Goal: Find specific page/section: Find specific page/section

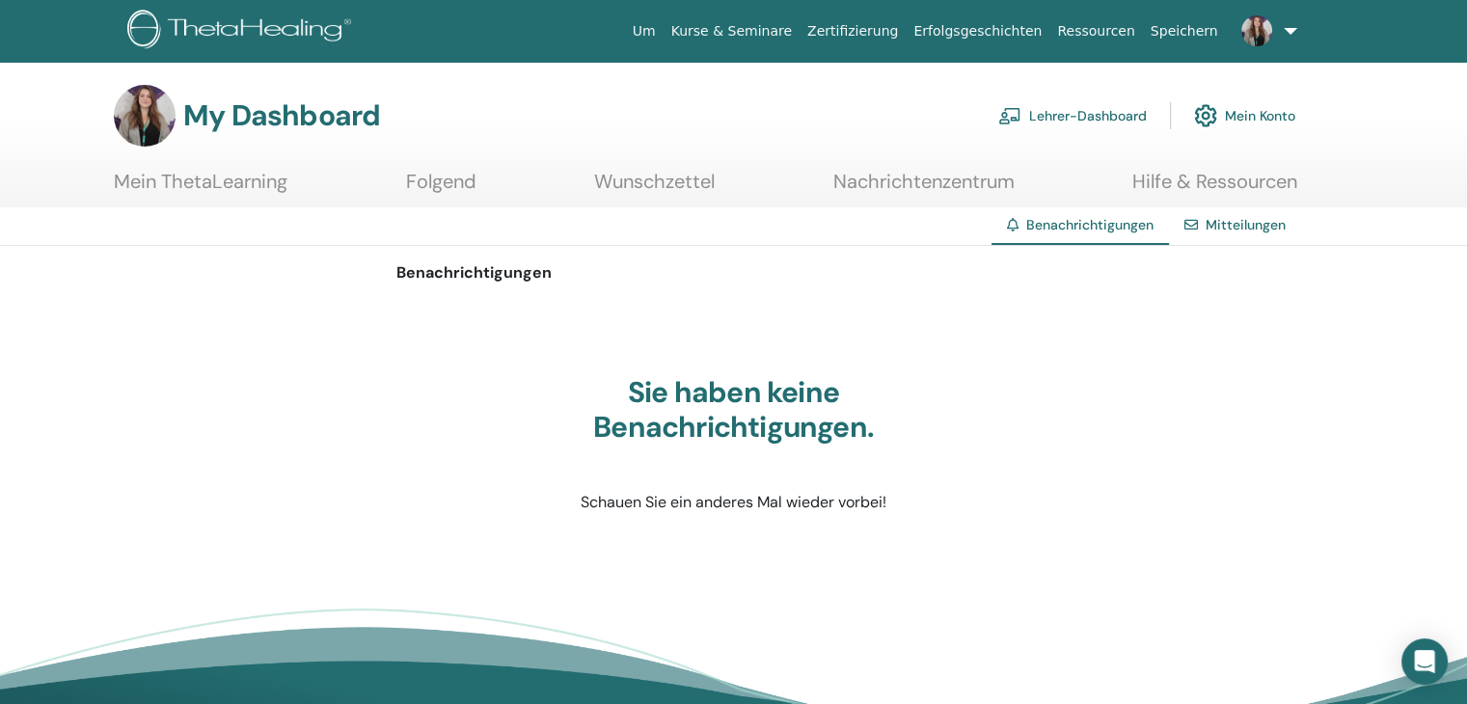
click at [1097, 122] on link "Lehrer-Dashboard" at bounding box center [1072, 116] width 149 height 42
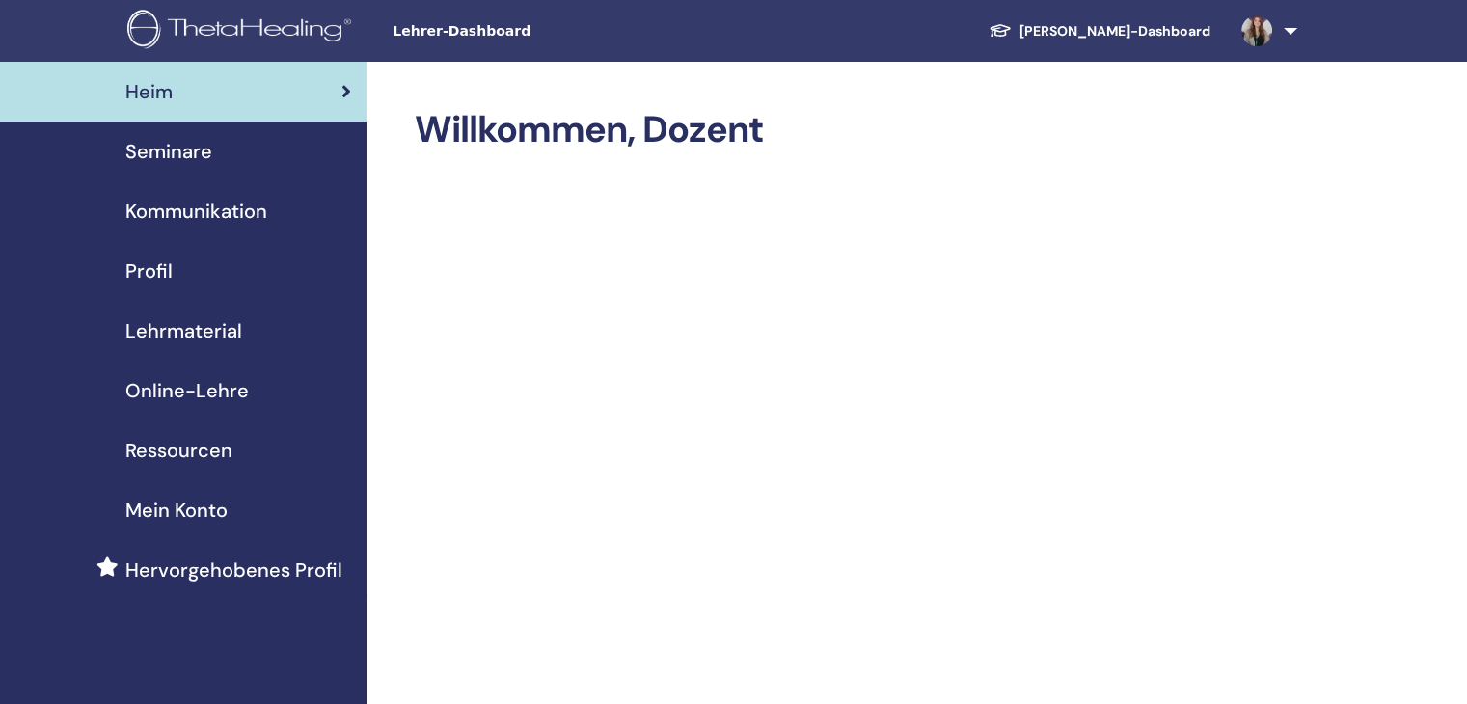
click at [211, 157] on div "Seminare" at bounding box center [183, 151] width 336 height 29
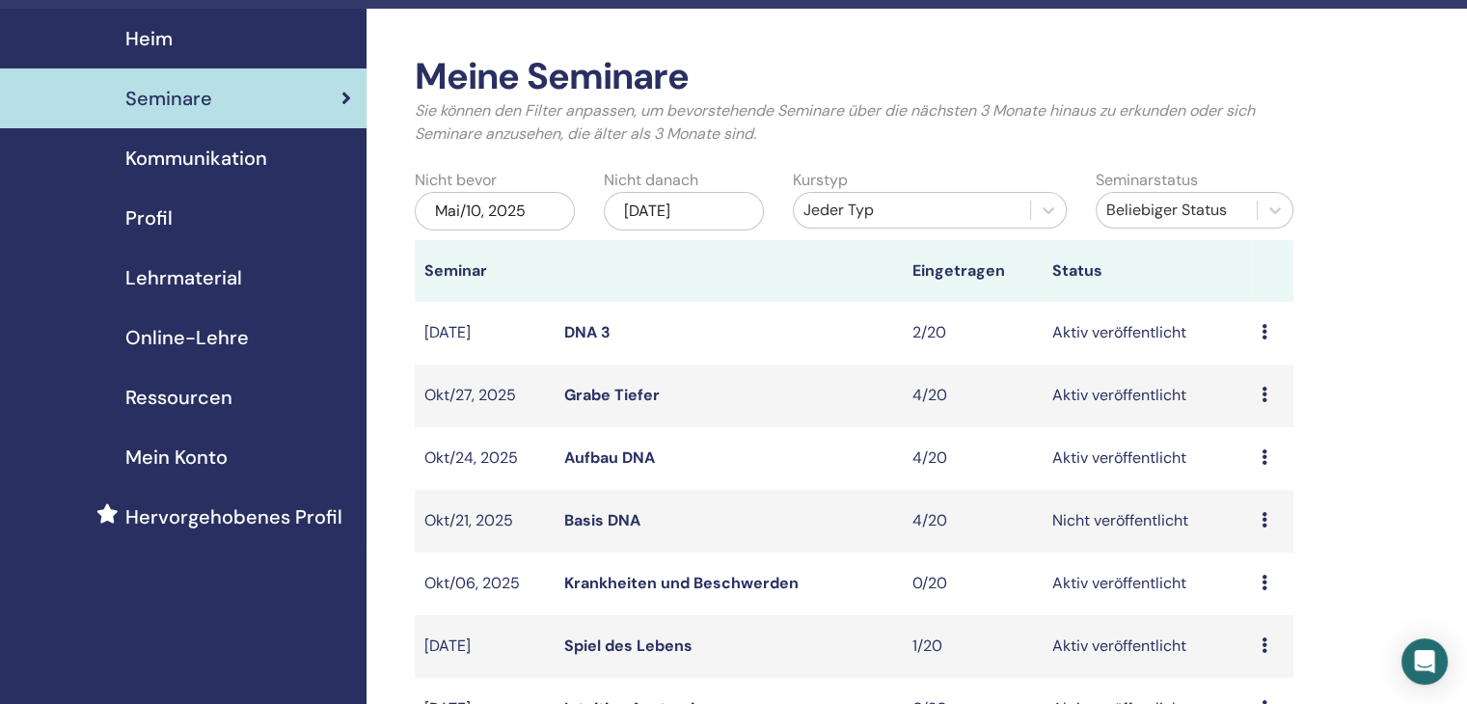
scroll to position [193, 0]
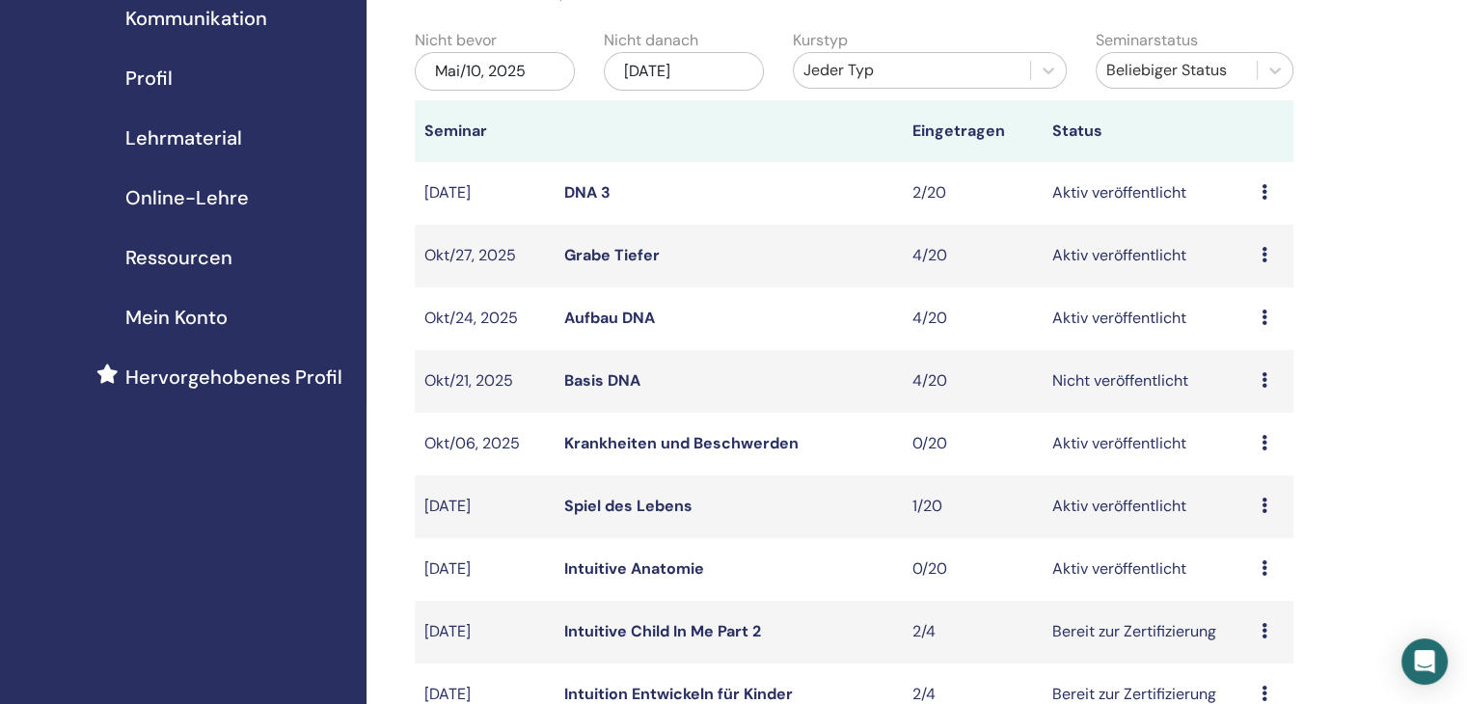
click at [620, 386] on link "Basis DNA" at bounding box center [602, 380] width 76 height 20
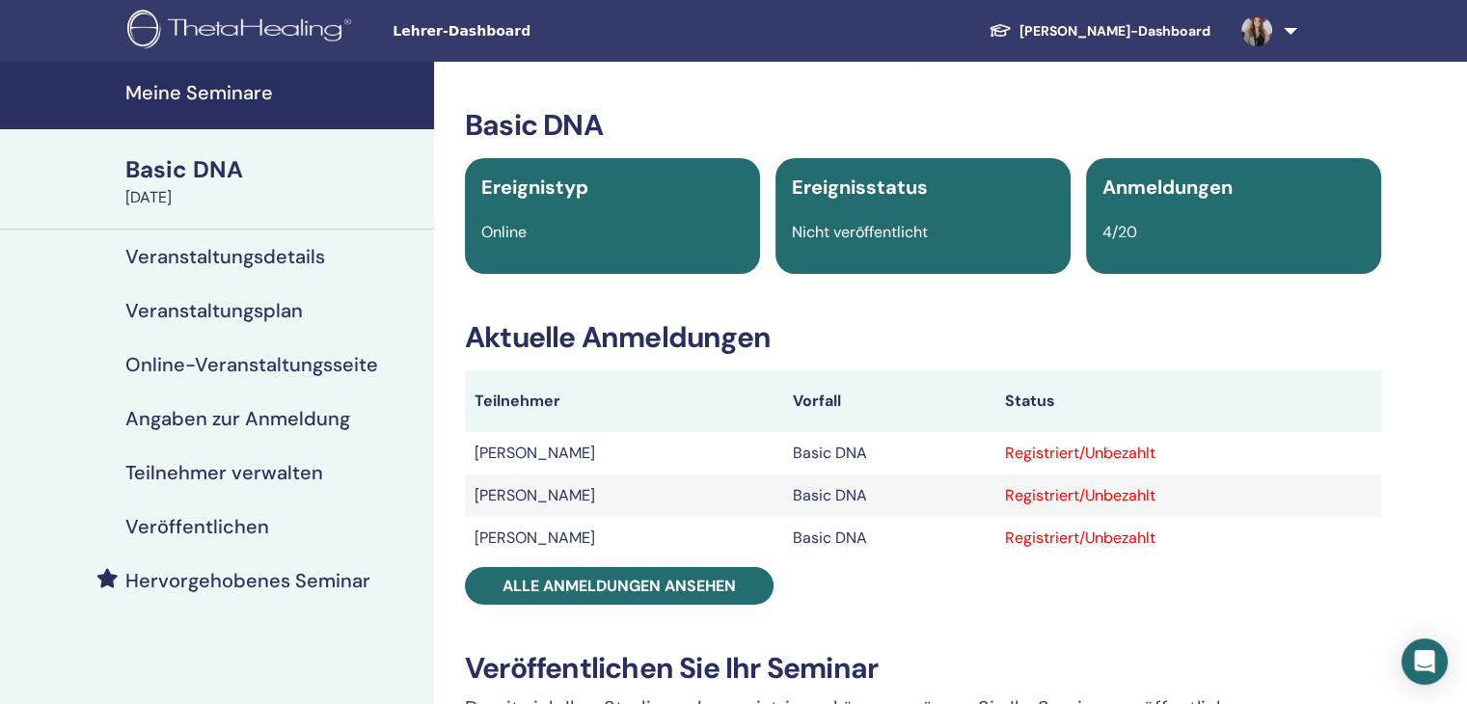
click at [198, 532] on h4 "Veröffentlichen" at bounding box center [197, 526] width 144 height 23
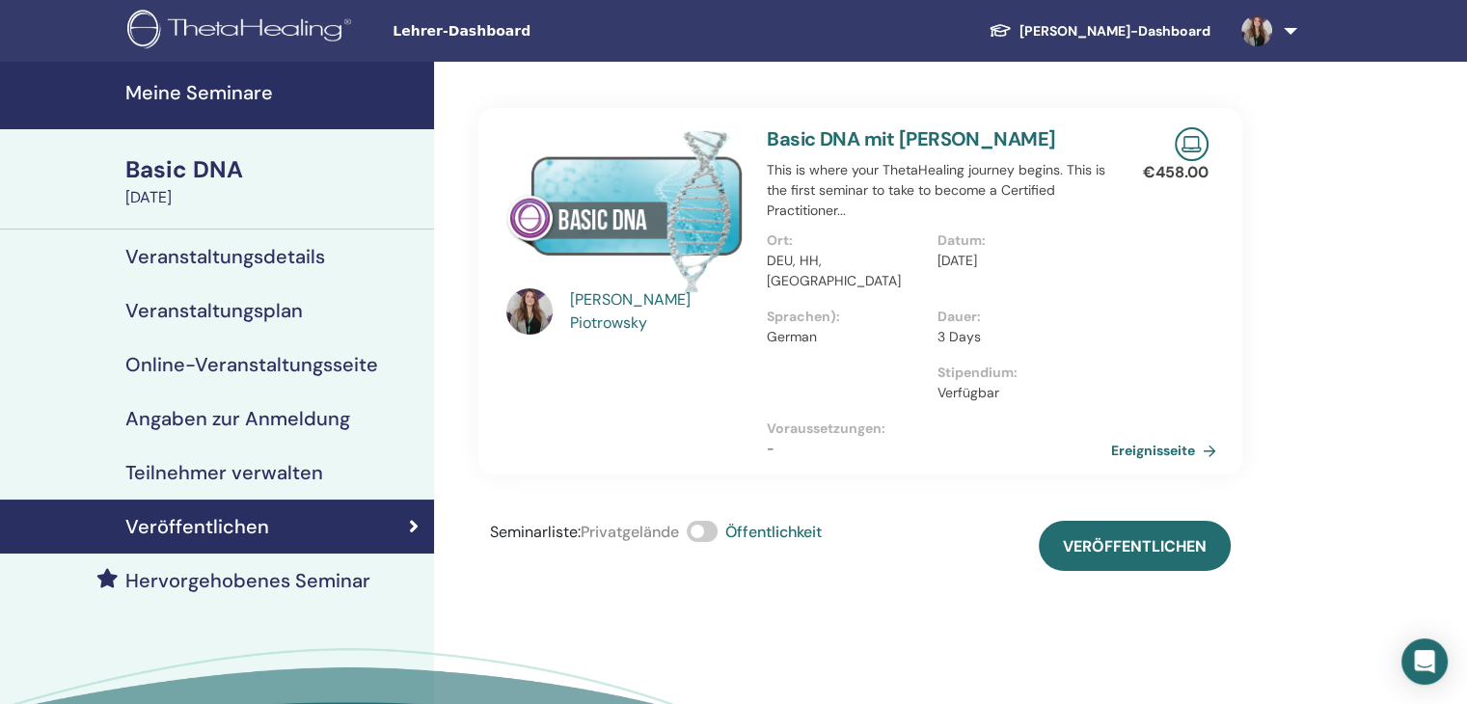
click at [1157, 436] on link "Ereignisseite" at bounding box center [1167, 450] width 113 height 29
click at [231, 250] on h4 "Veranstaltungsdetails" at bounding box center [225, 256] width 200 height 23
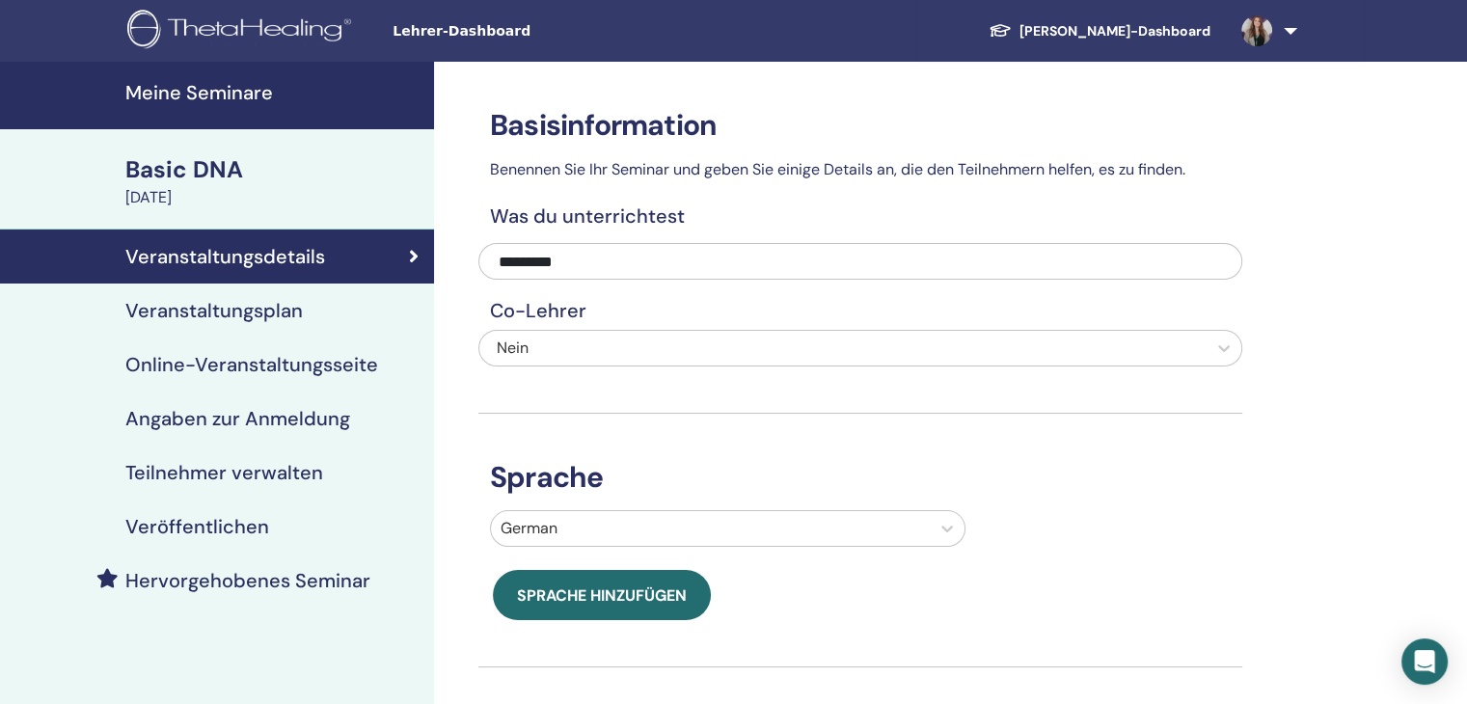
click at [643, 360] on div at bounding box center [843, 348] width 708 height 27
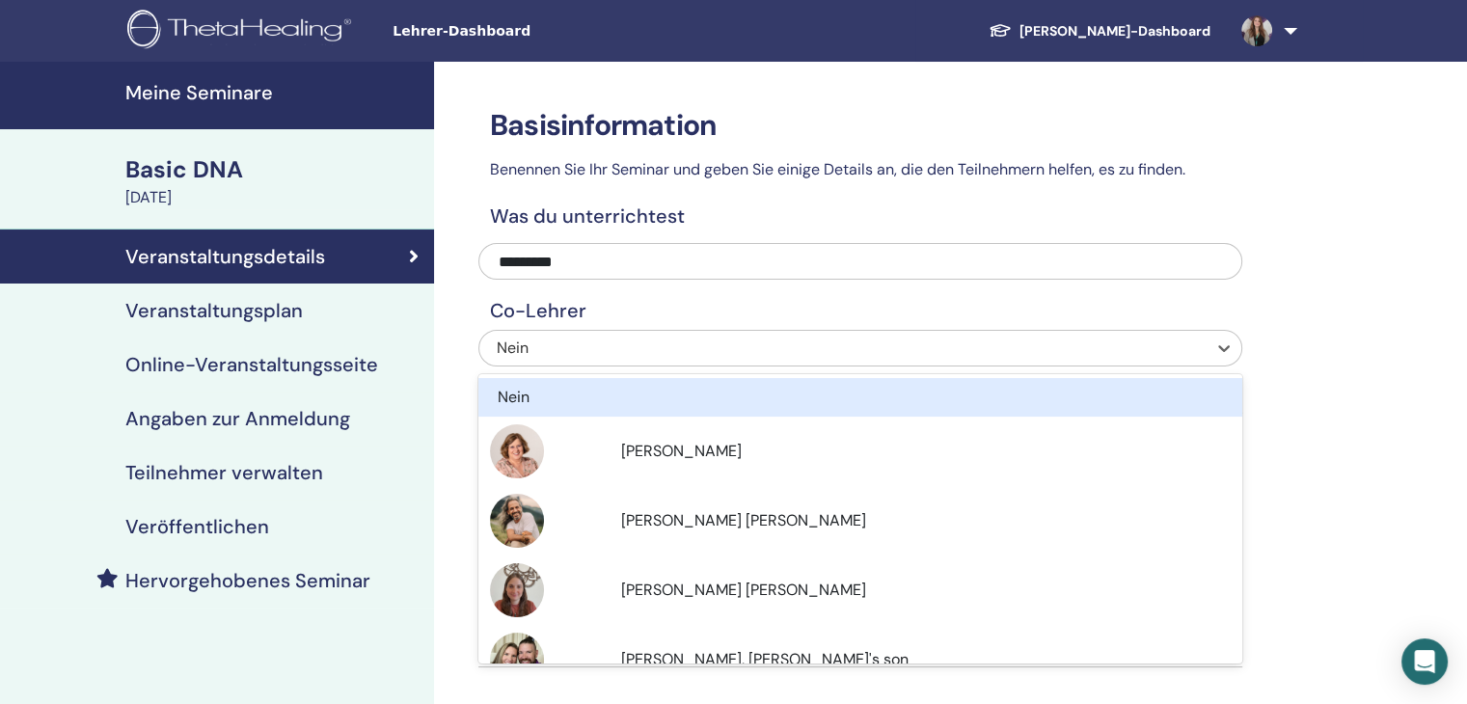
type input "*"
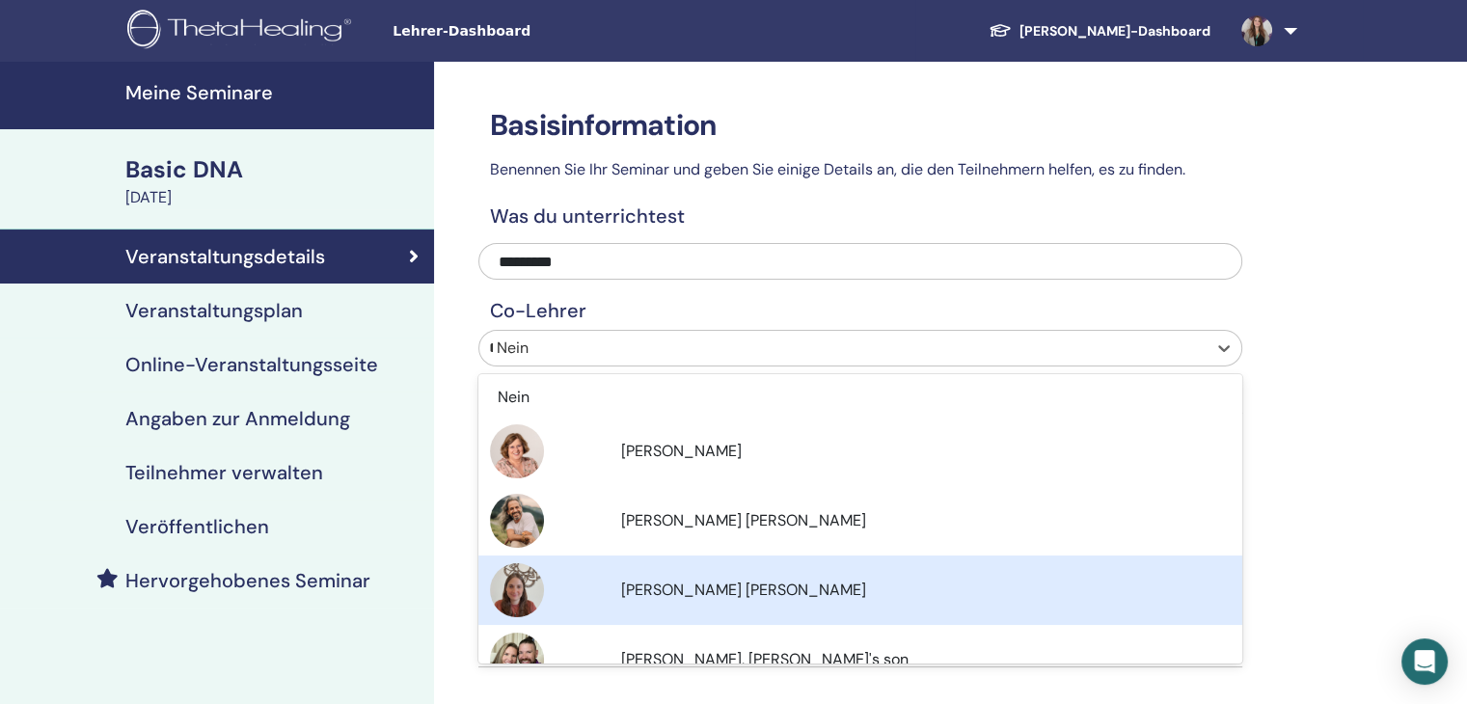
type input "**"
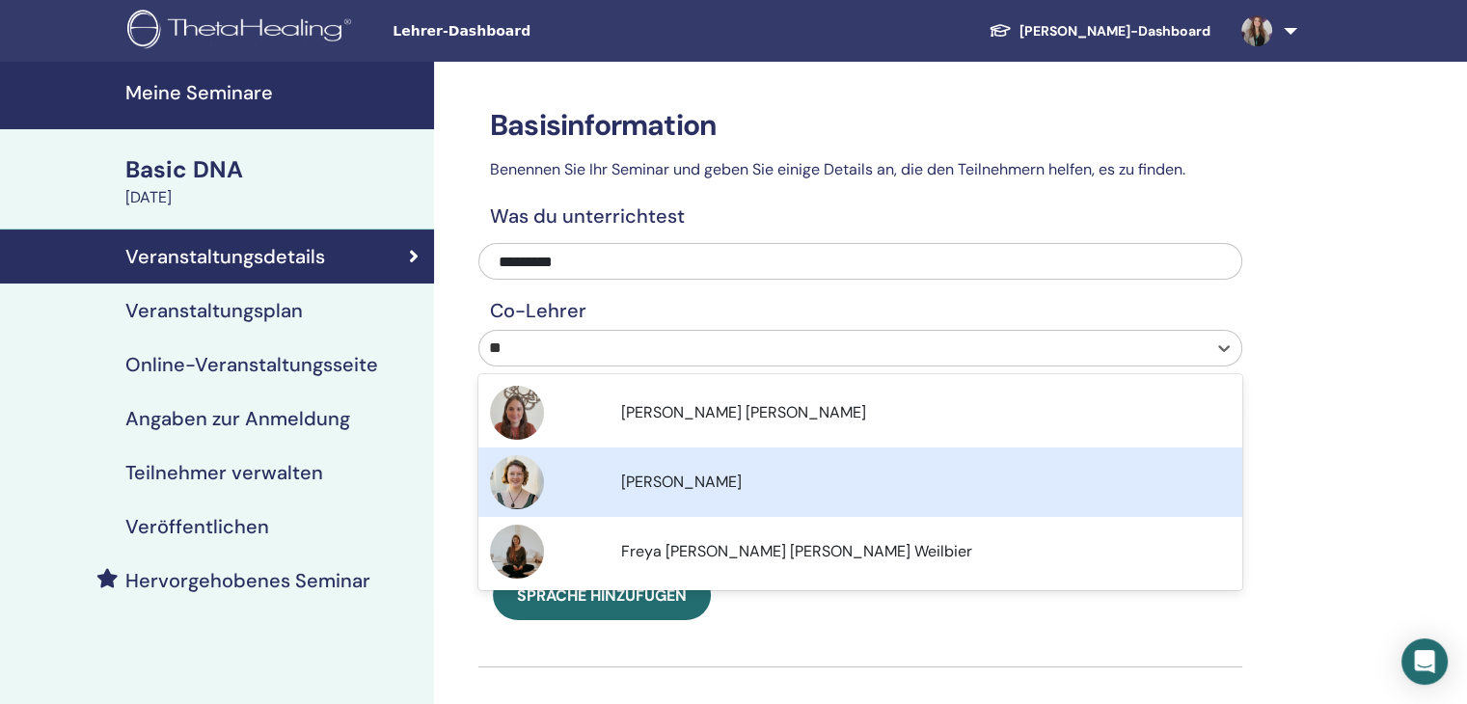
click at [681, 485] on span "Danila Linzke" at bounding box center [681, 482] width 121 height 20
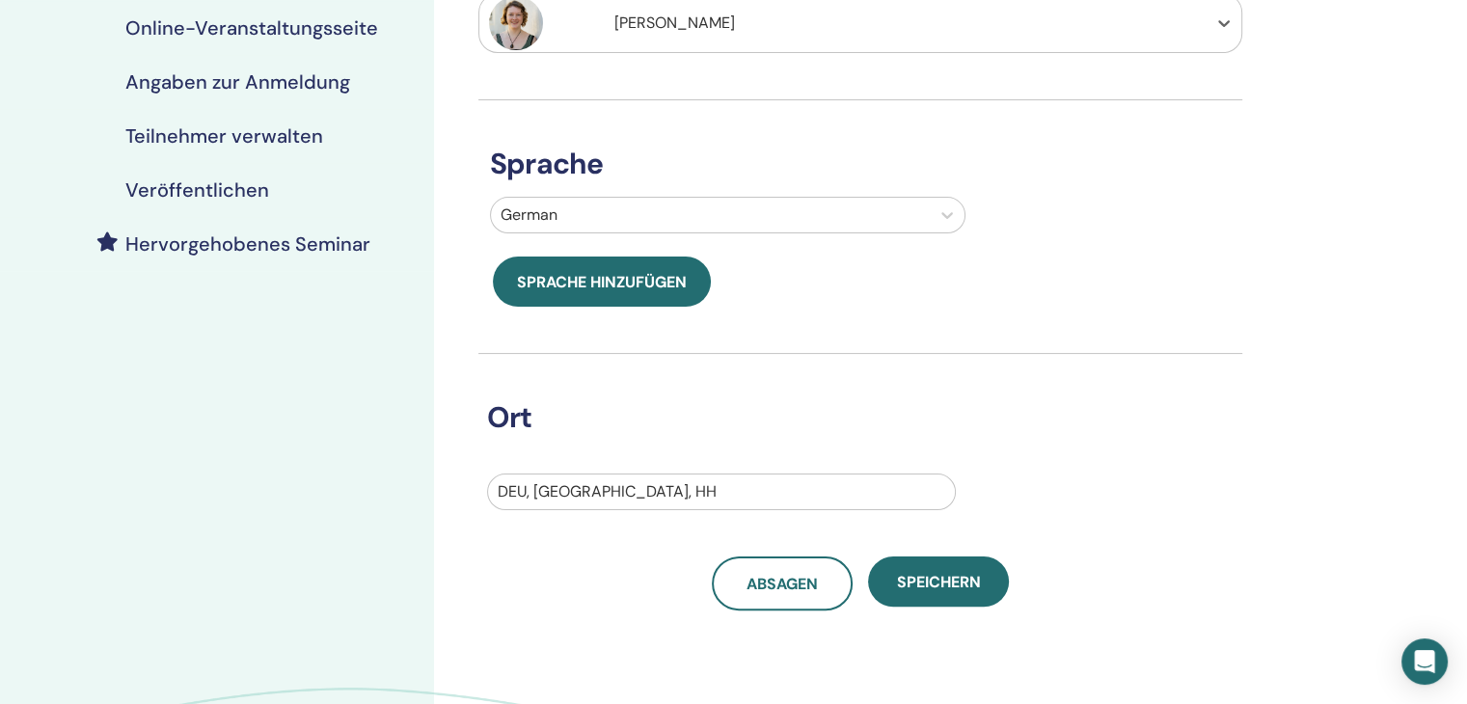
scroll to position [579, 0]
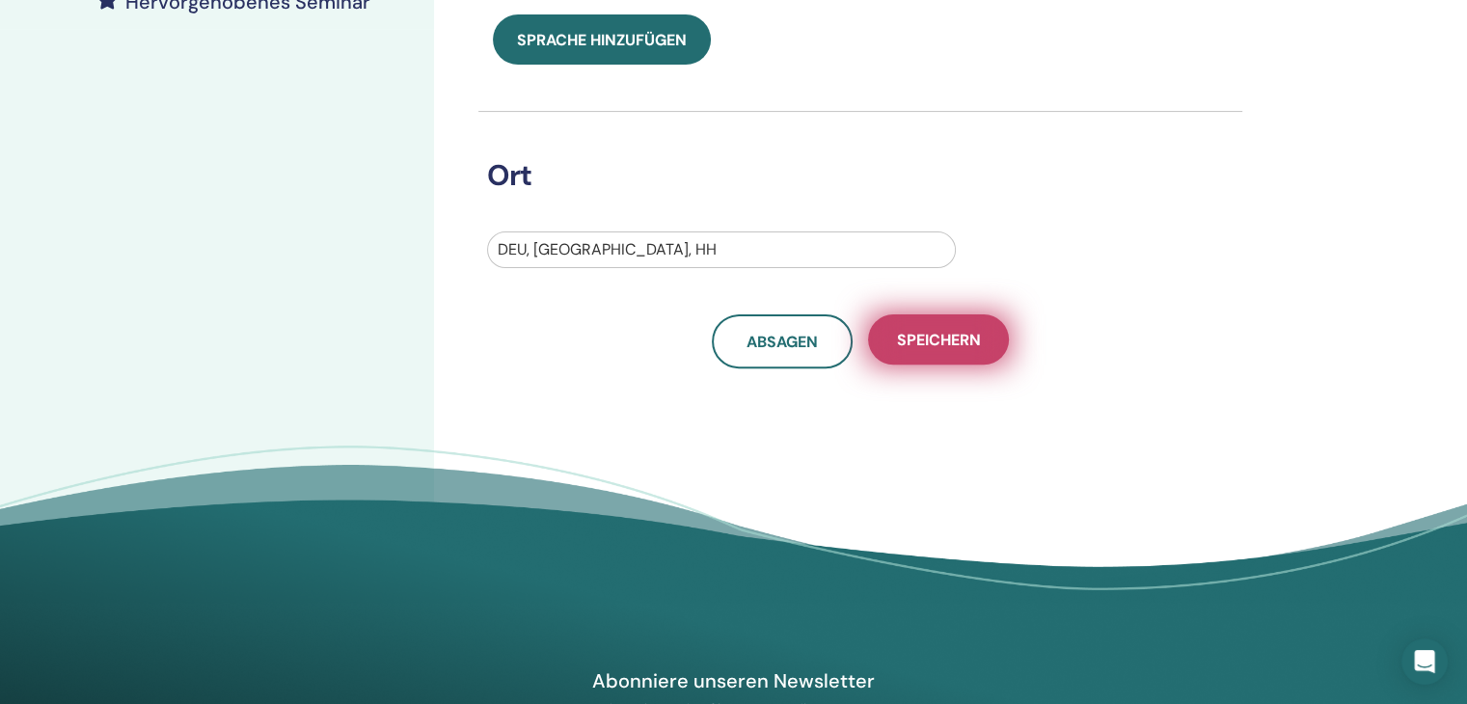
click at [957, 325] on button "Speichern" at bounding box center [938, 339] width 141 height 50
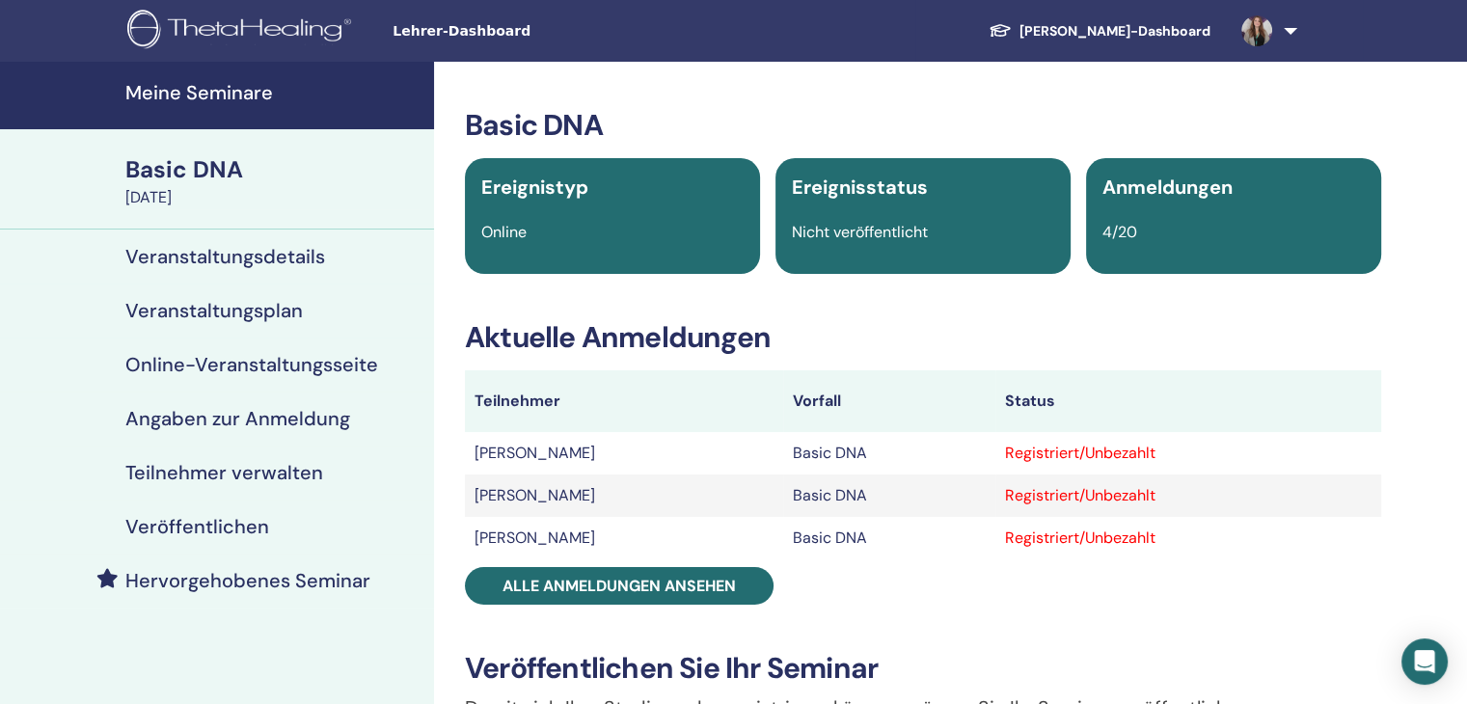
click at [189, 101] on h4 "Meine Seminare" at bounding box center [273, 92] width 297 height 23
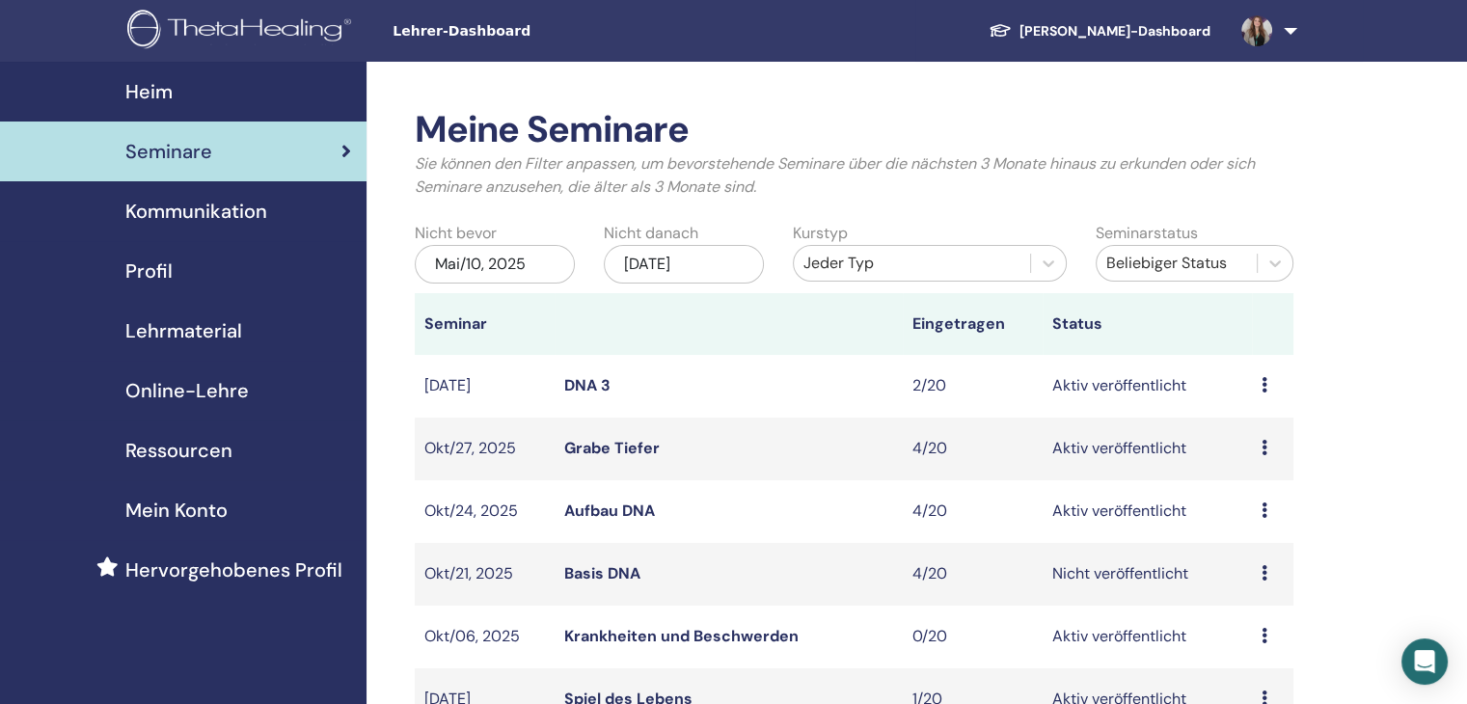
click at [606, 514] on link "Aufbau DNA" at bounding box center [609, 511] width 91 height 20
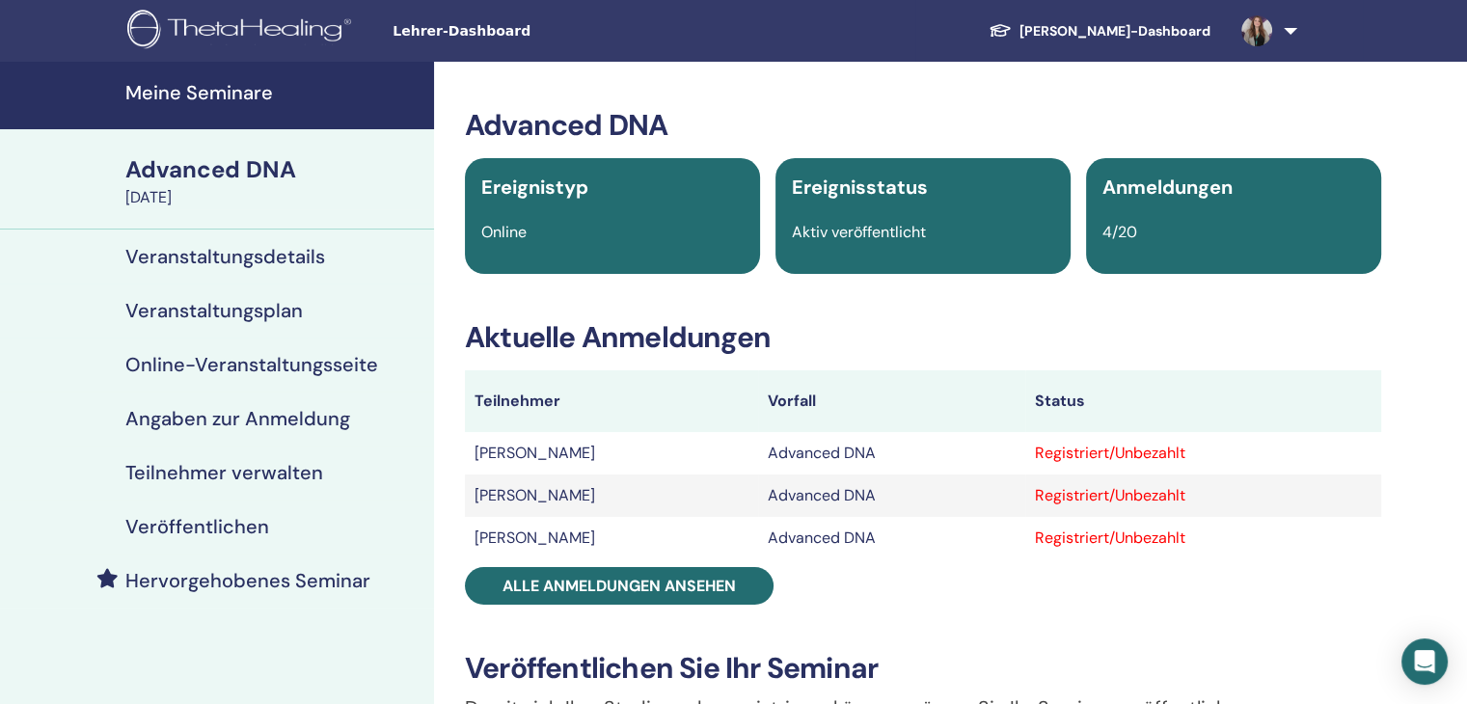
click at [255, 263] on h4 "Veranstaltungsdetails" at bounding box center [225, 256] width 200 height 23
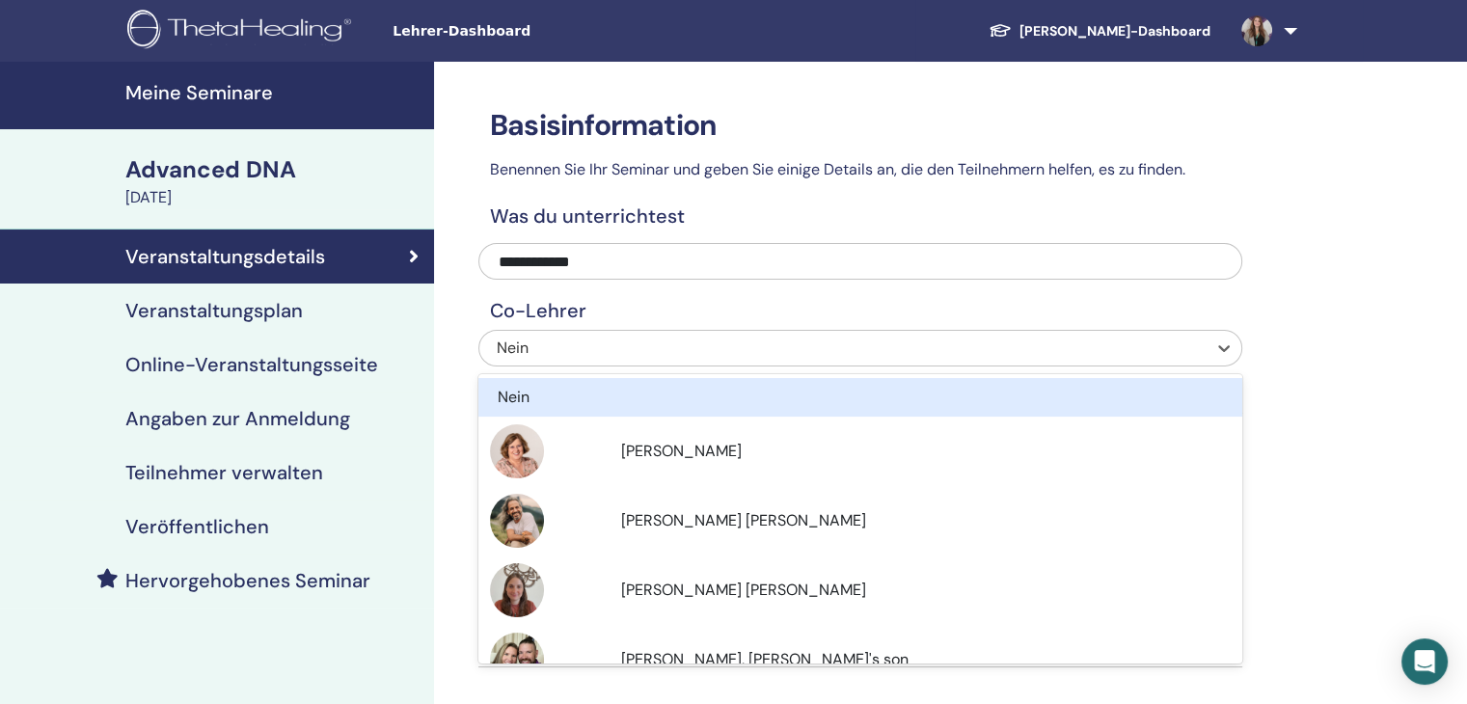
click at [579, 354] on div "Nein" at bounding box center [788, 348] width 583 height 23
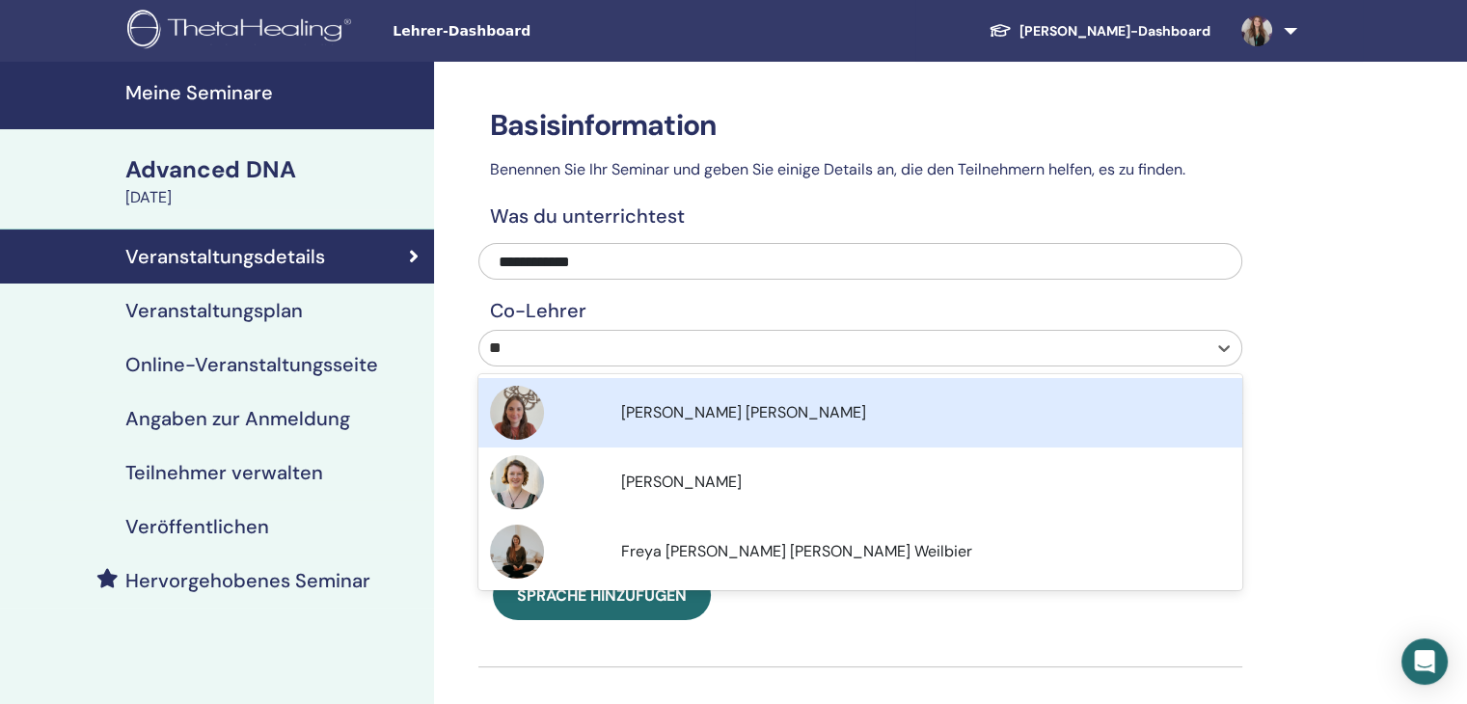
type input "***"
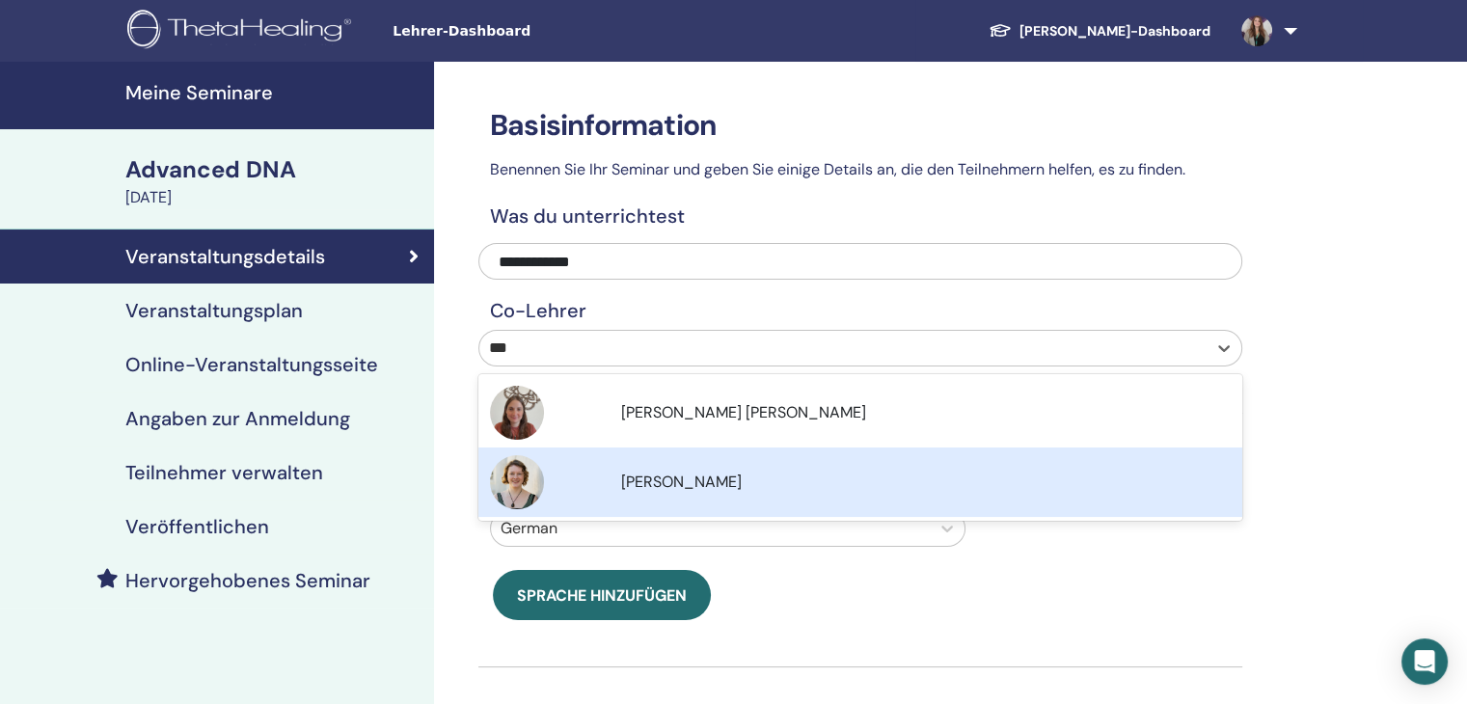
click at [694, 498] on div "[PERSON_NAME]" at bounding box center [860, 482] width 741 height 54
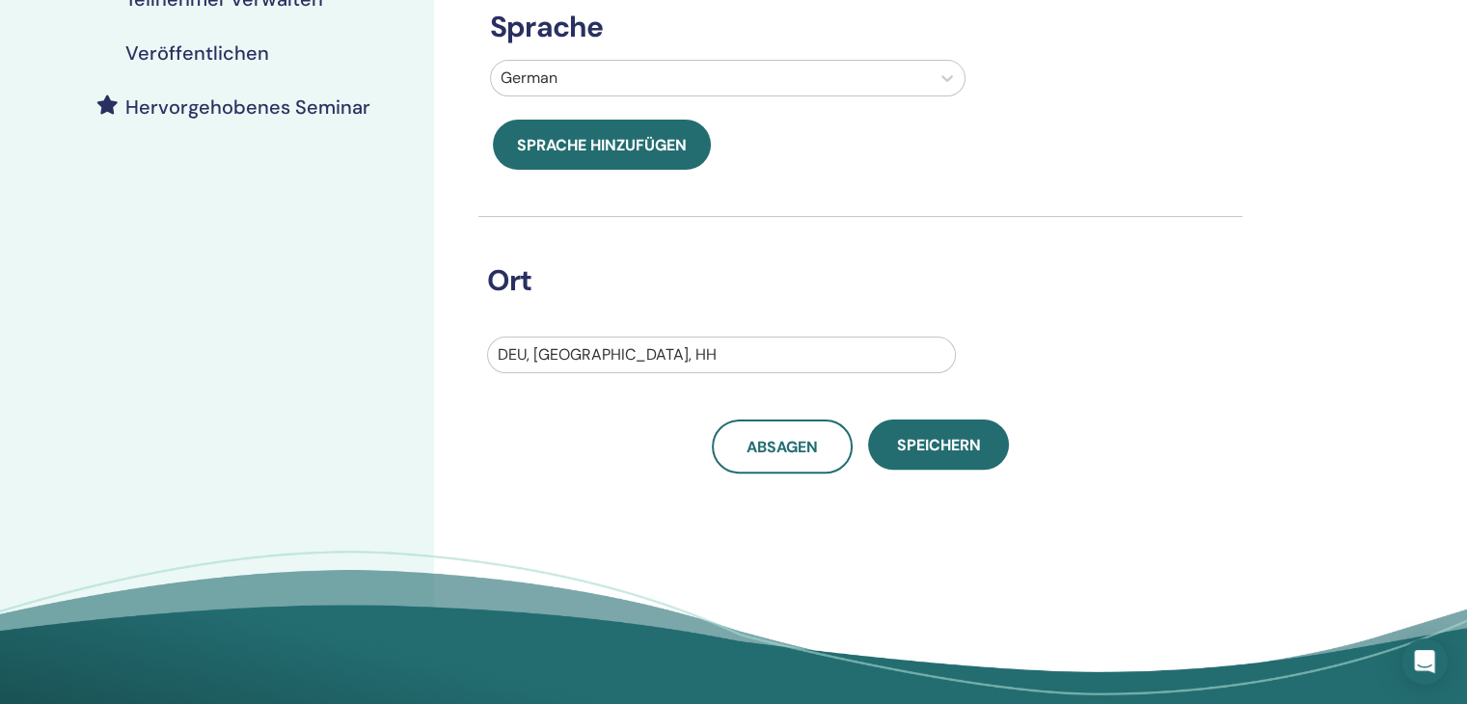
scroll to position [482, 0]
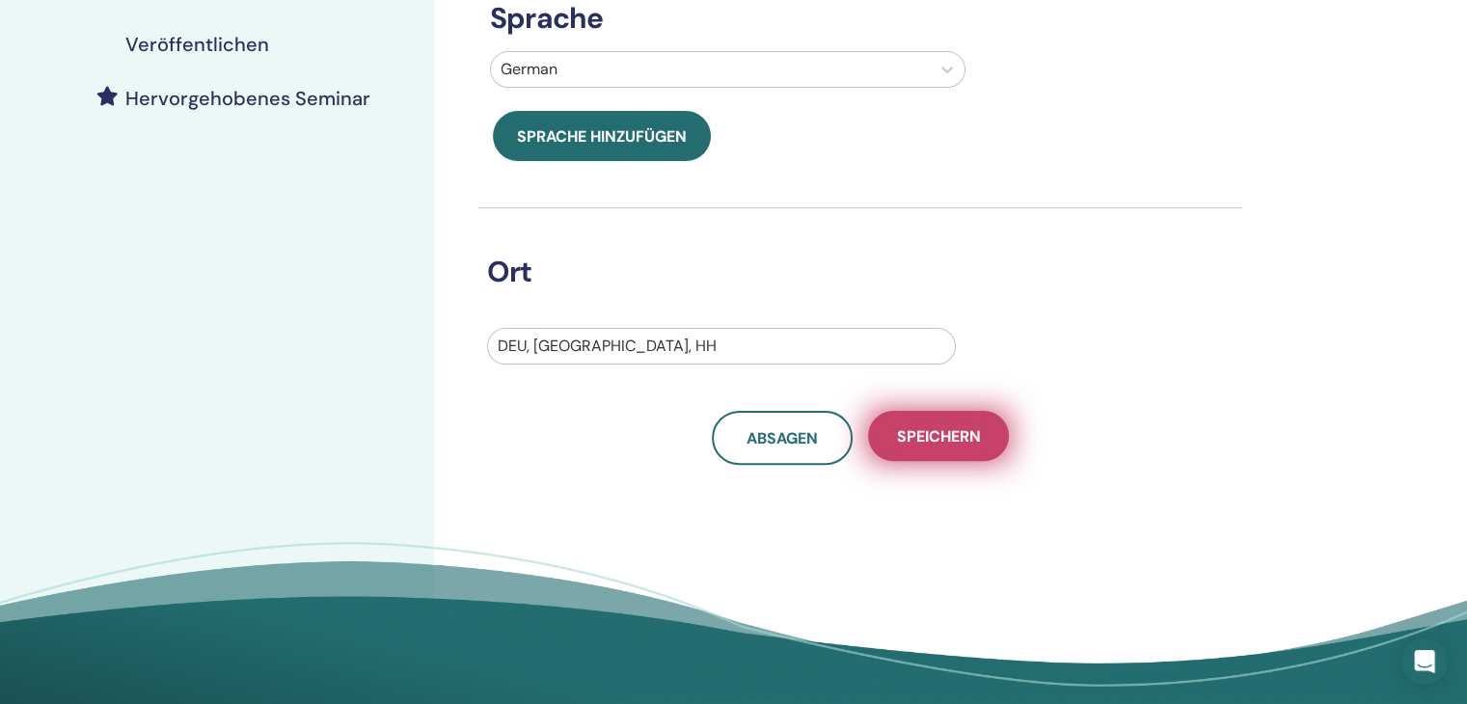
click at [977, 435] on span "Speichern" at bounding box center [939, 436] width 84 height 20
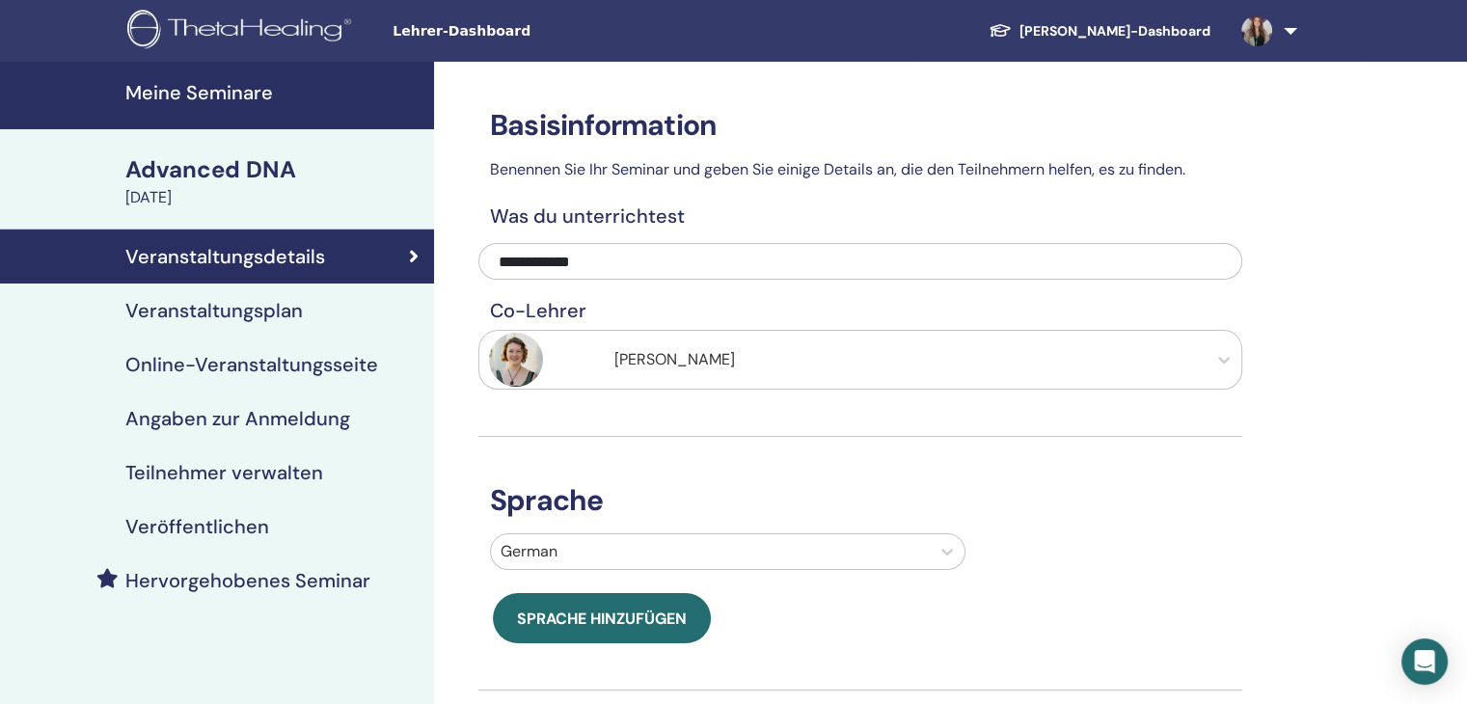
click at [201, 81] on h4 "Meine Seminare" at bounding box center [273, 92] width 297 height 23
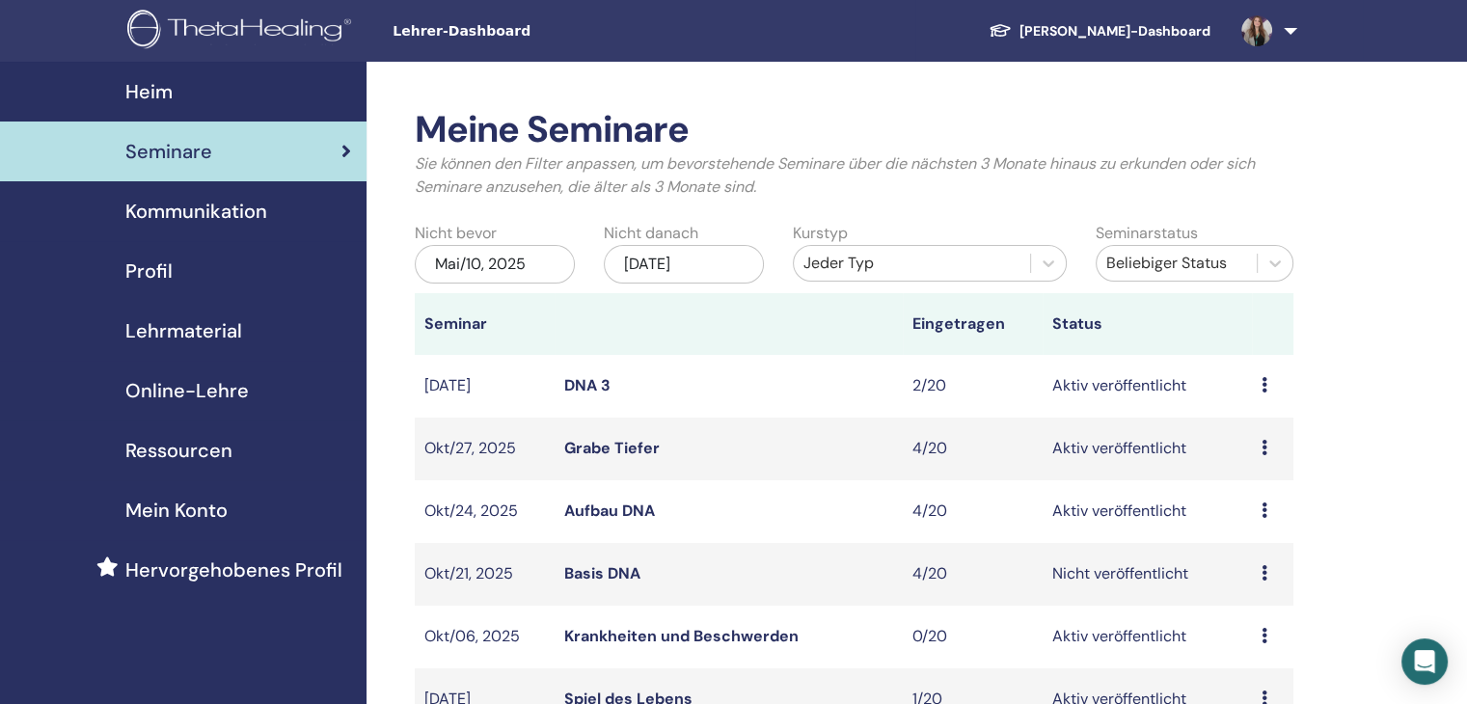
click at [606, 445] on link "Grabe Tiefer" at bounding box center [611, 448] width 95 height 20
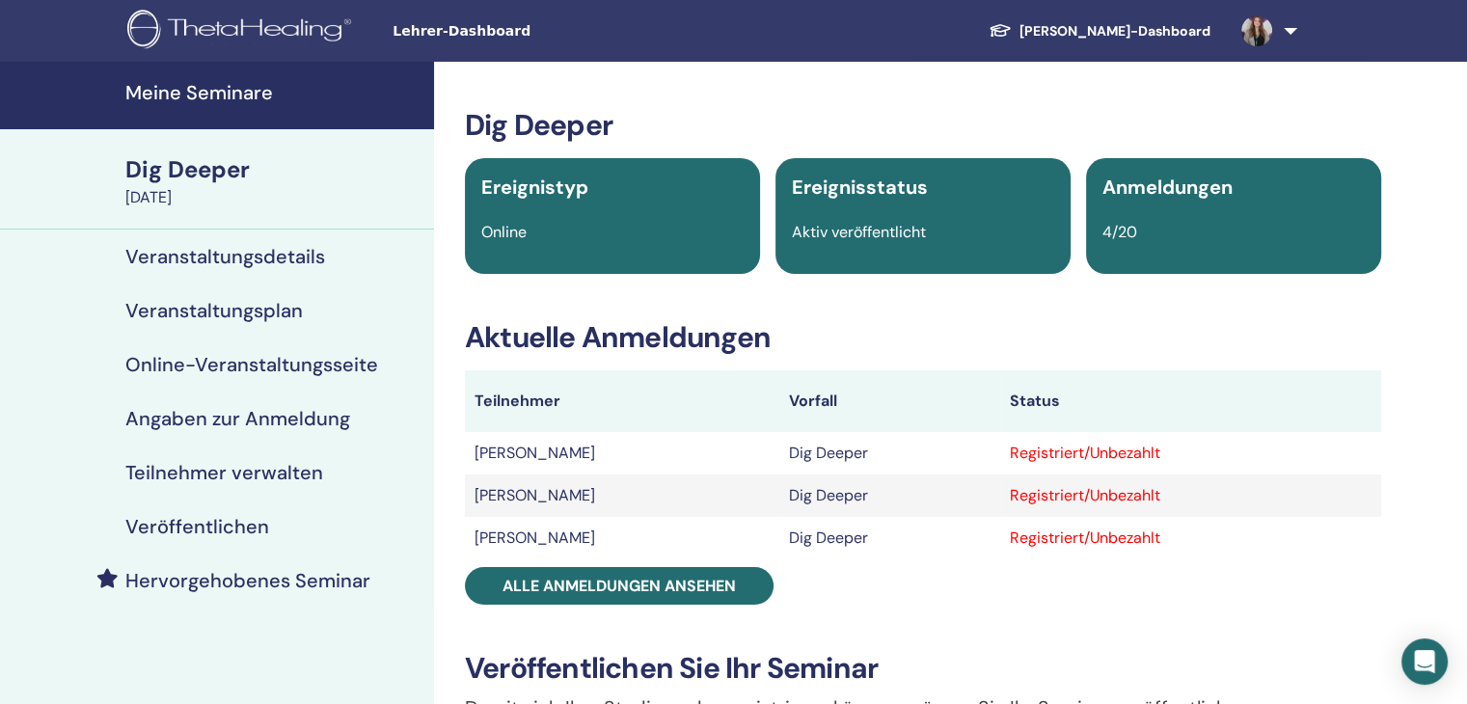
click at [261, 257] on h4 "Veranstaltungsdetails" at bounding box center [225, 256] width 200 height 23
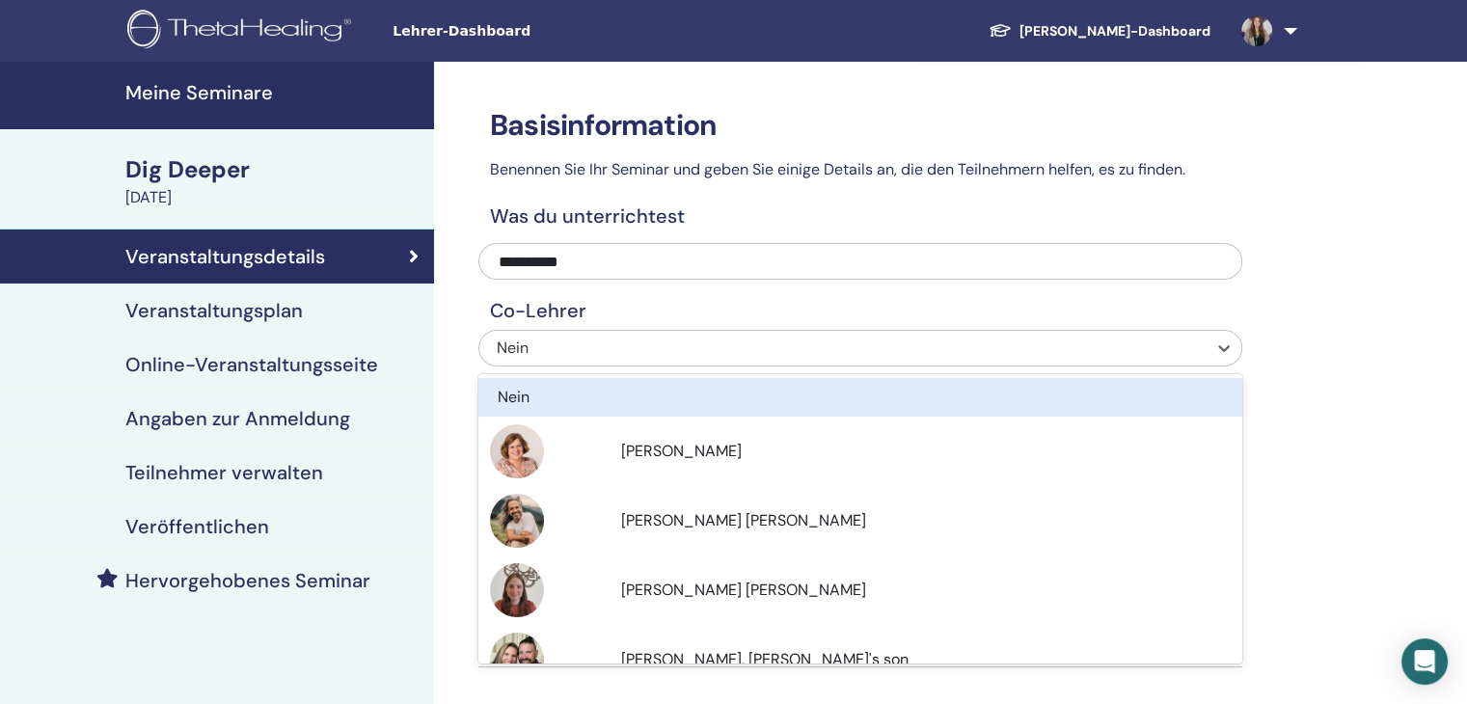
click at [613, 348] on div "Nein" at bounding box center [788, 348] width 583 height 23
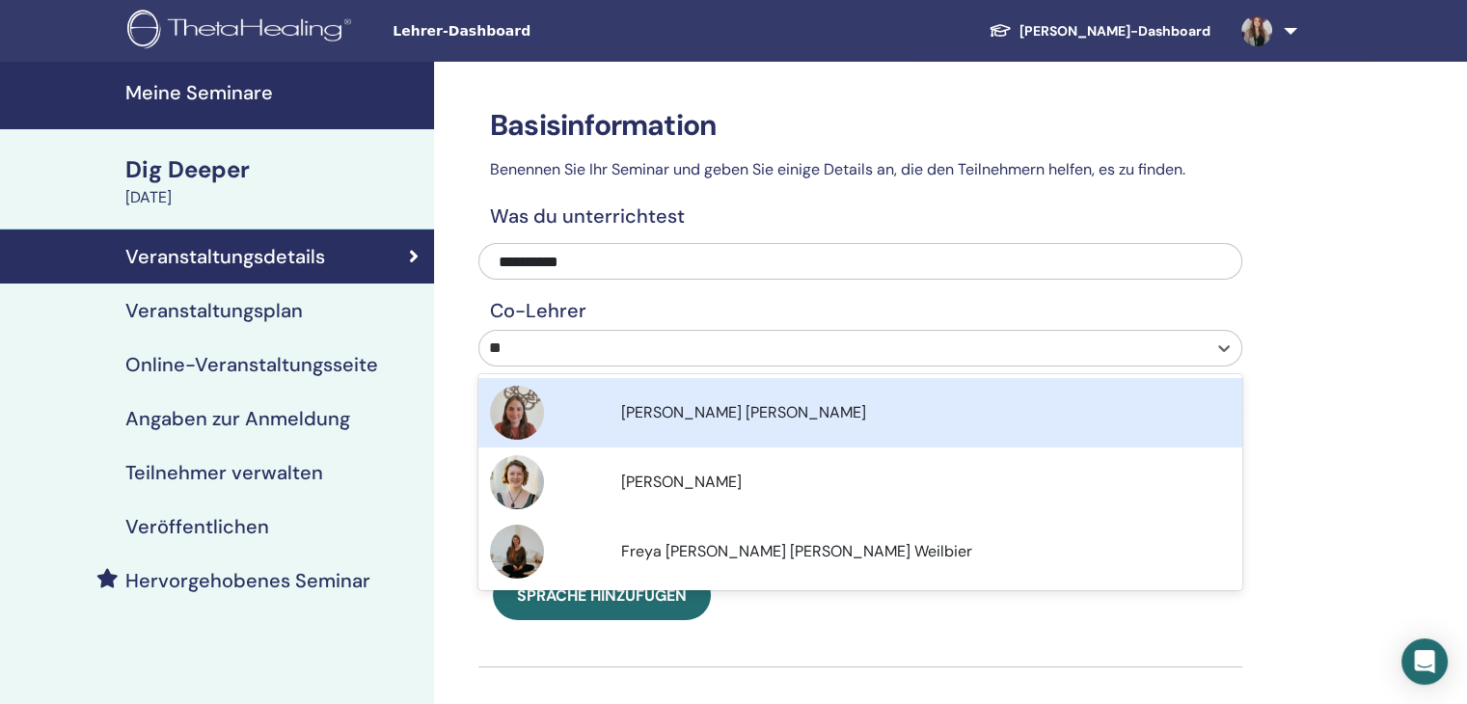
type input "***"
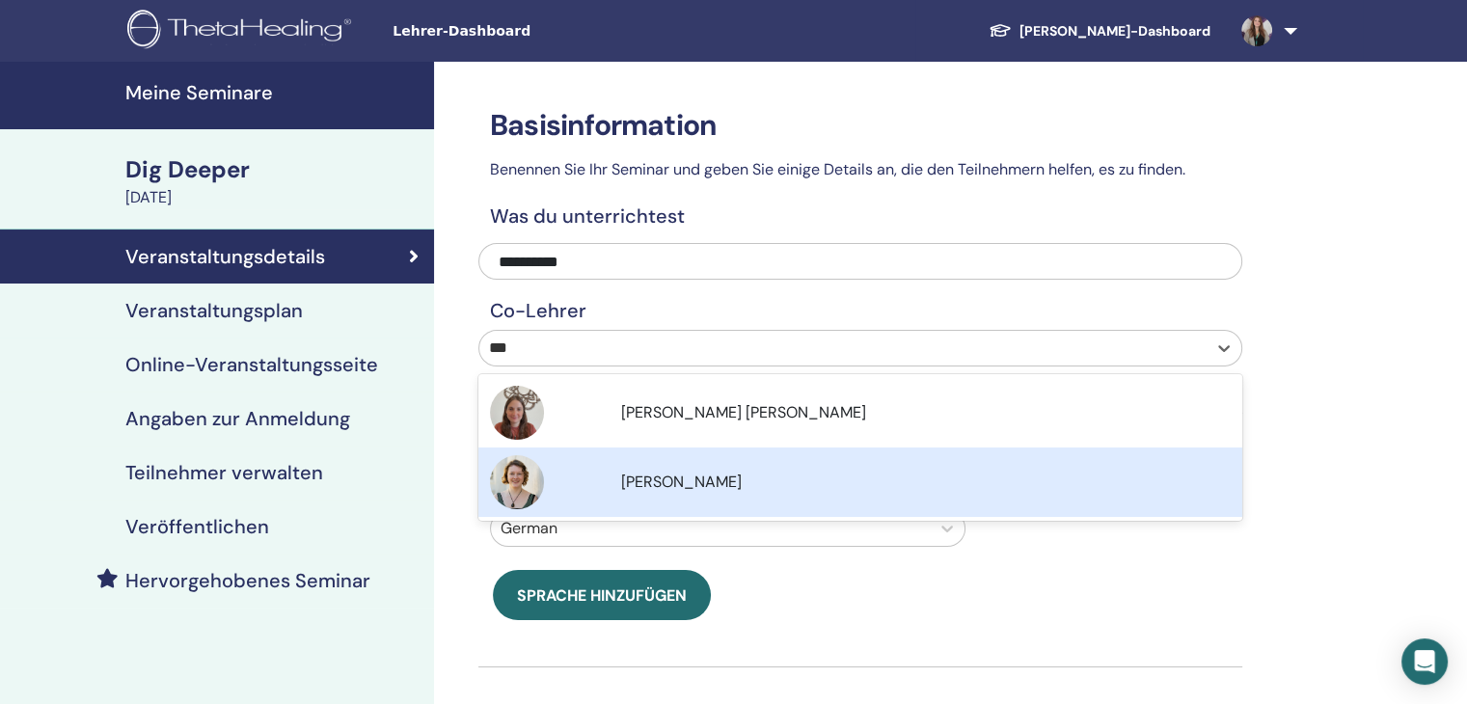
click at [701, 472] on span "[PERSON_NAME]" at bounding box center [681, 482] width 121 height 20
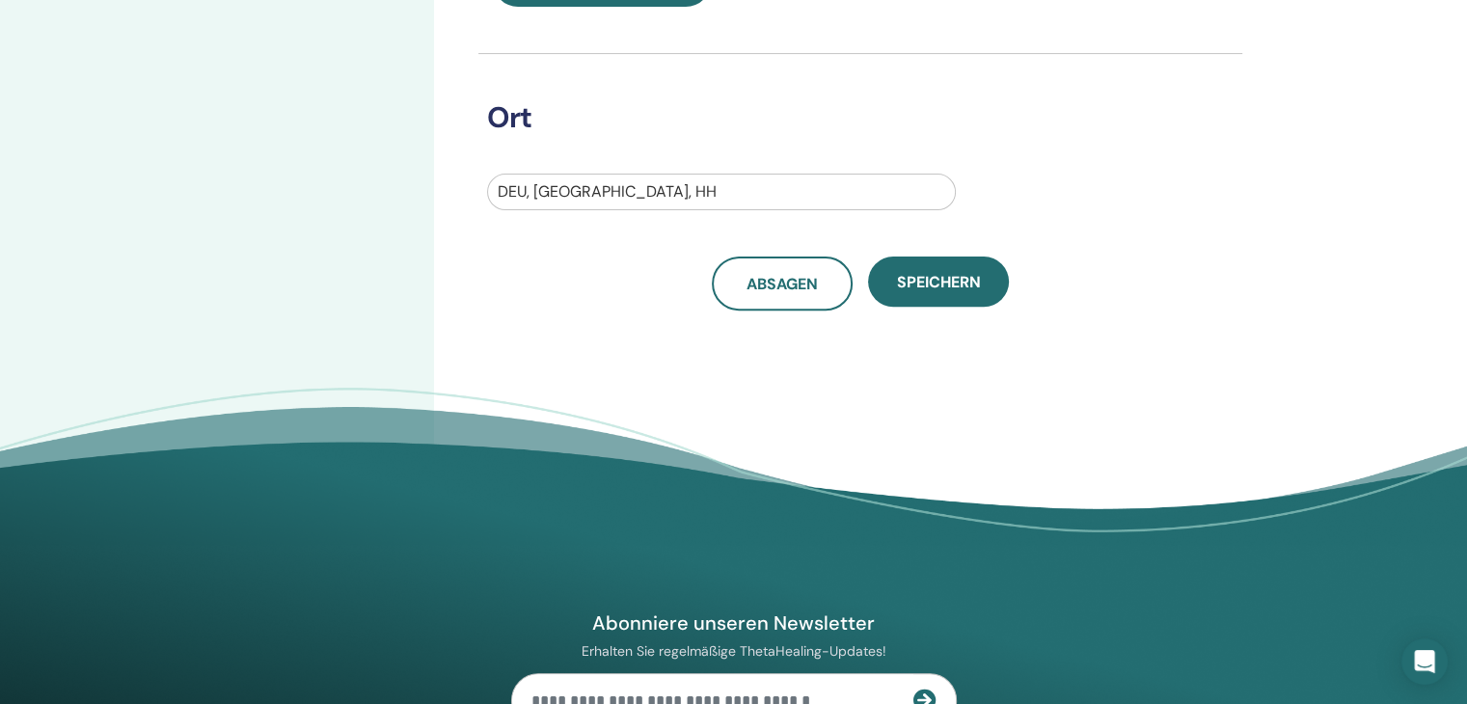
scroll to position [675, 0]
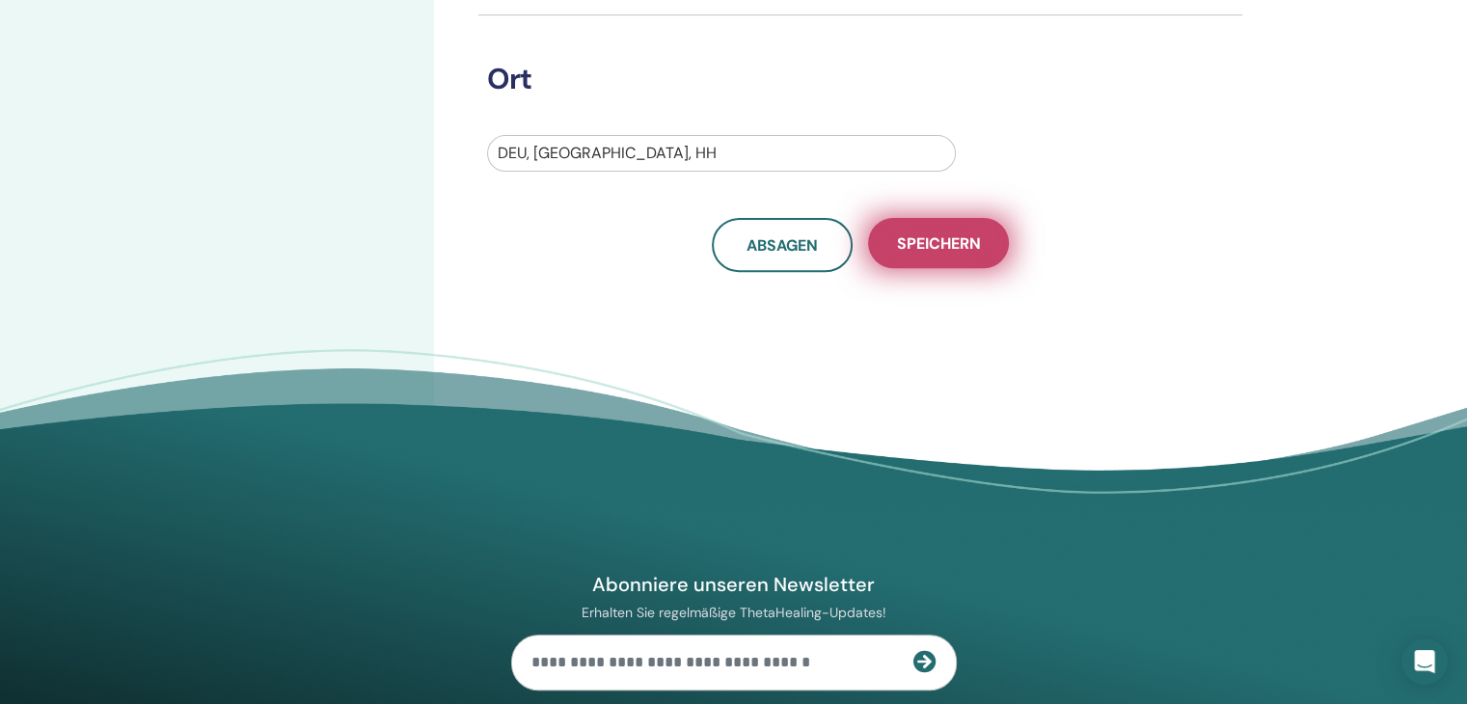
click at [947, 235] on span "Speichern" at bounding box center [939, 243] width 84 height 20
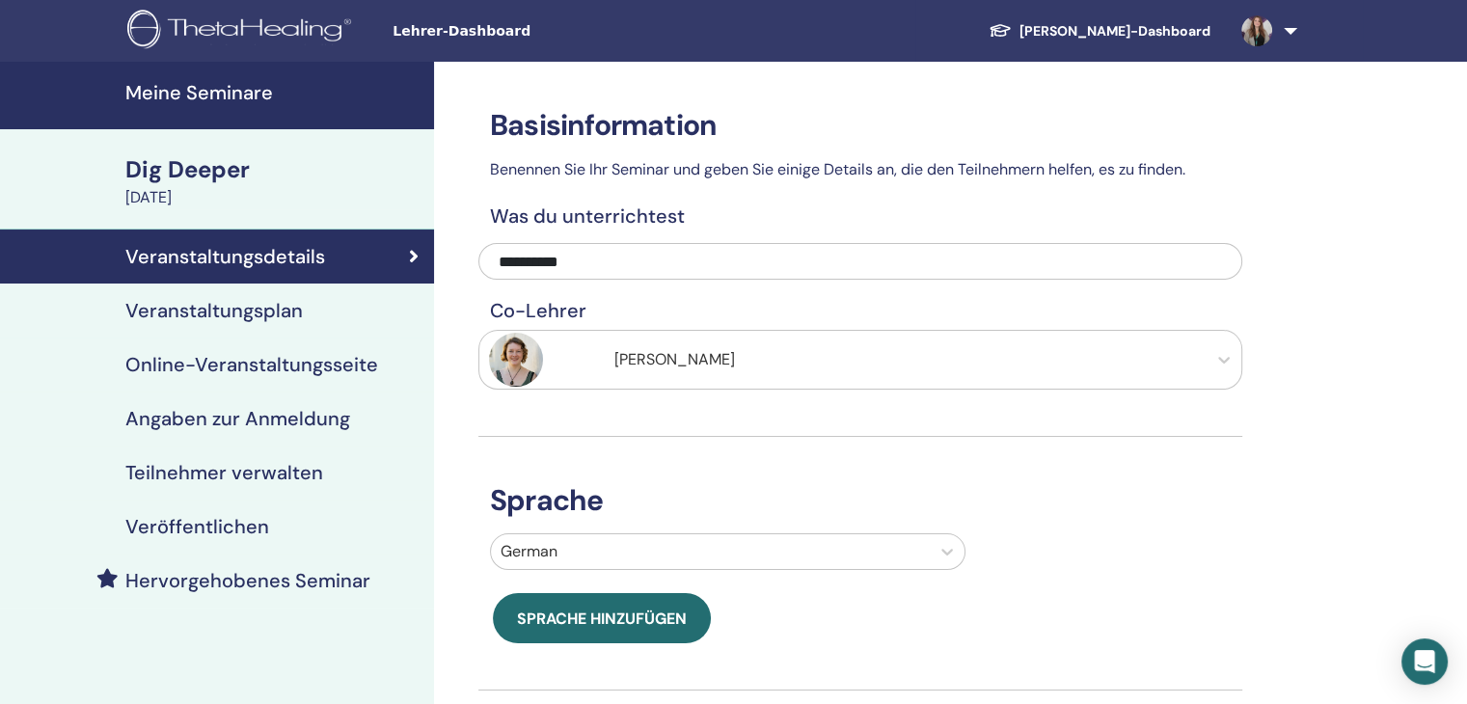
click at [224, 522] on h4 "Veröffentlichen" at bounding box center [197, 526] width 144 height 23
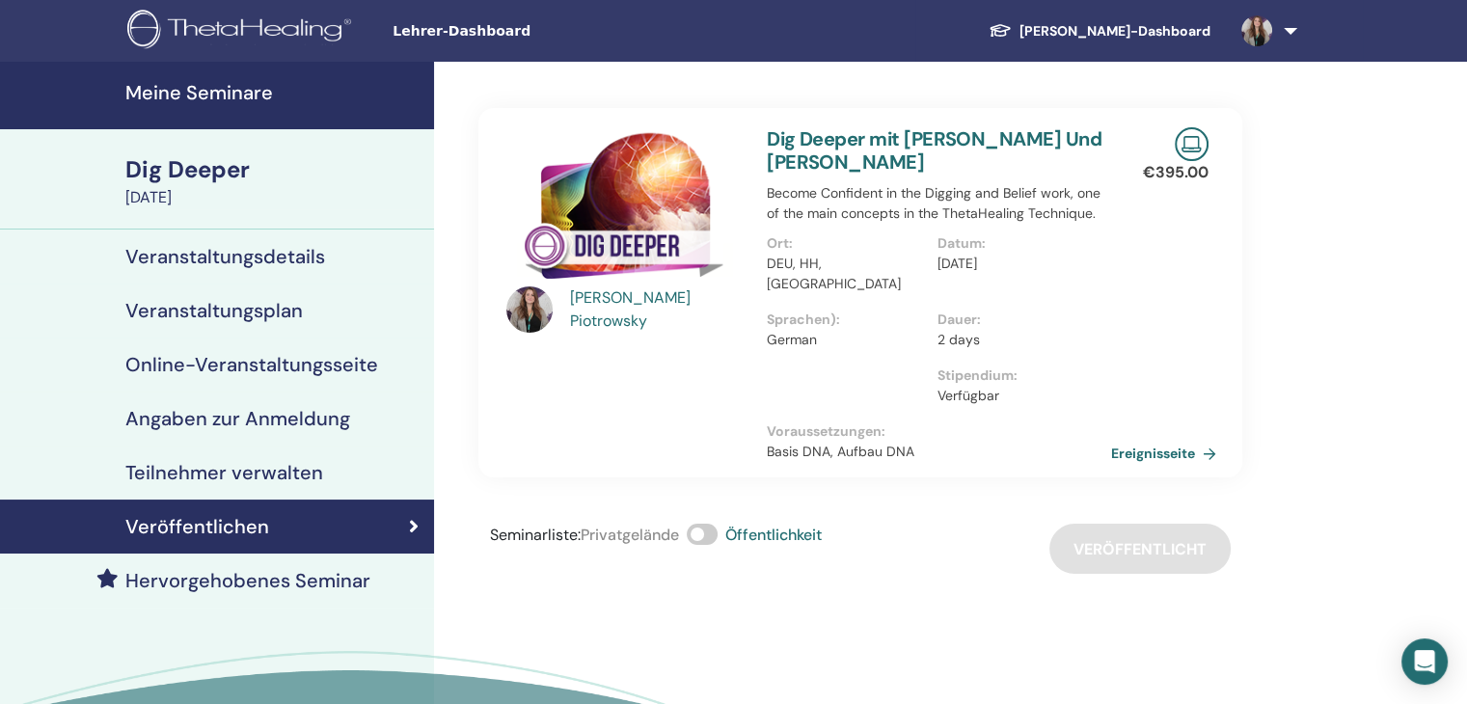
click at [1178, 439] on link "Ereignisseite" at bounding box center [1167, 453] width 113 height 29
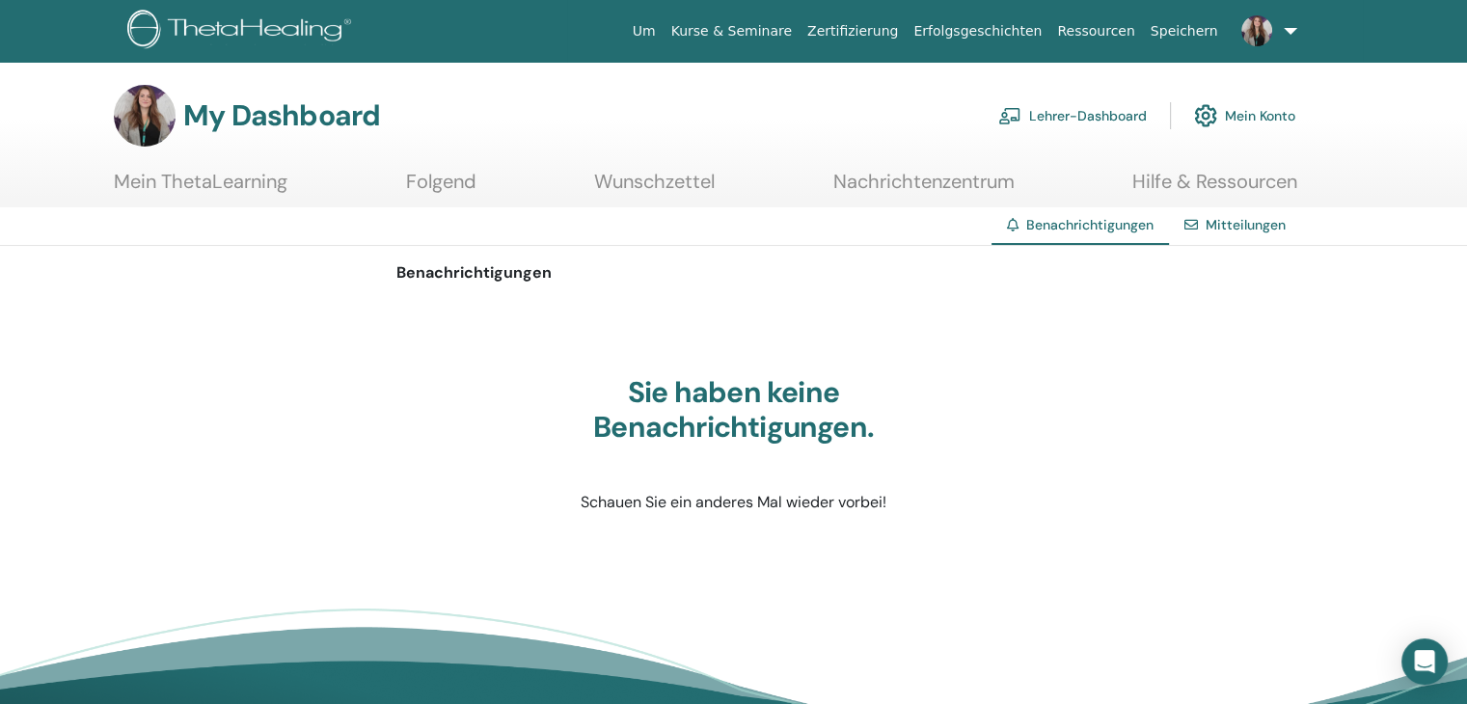
click at [1111, 119] on link "Lehrer-Dashboard" at bounding box center [1072, 116] width 149 height 42
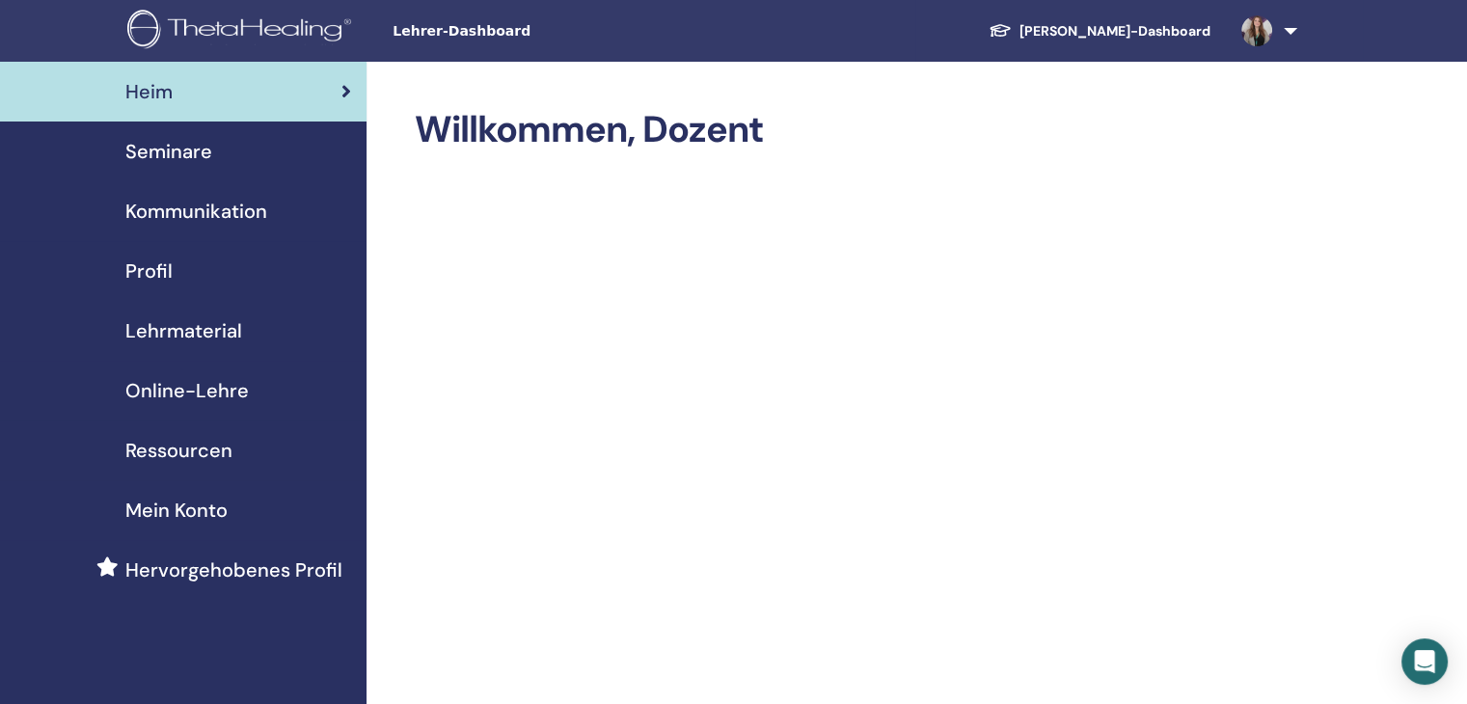
click at [182, 160] on span "Seminare" at bounding box center [168, 151] width 87 height 29
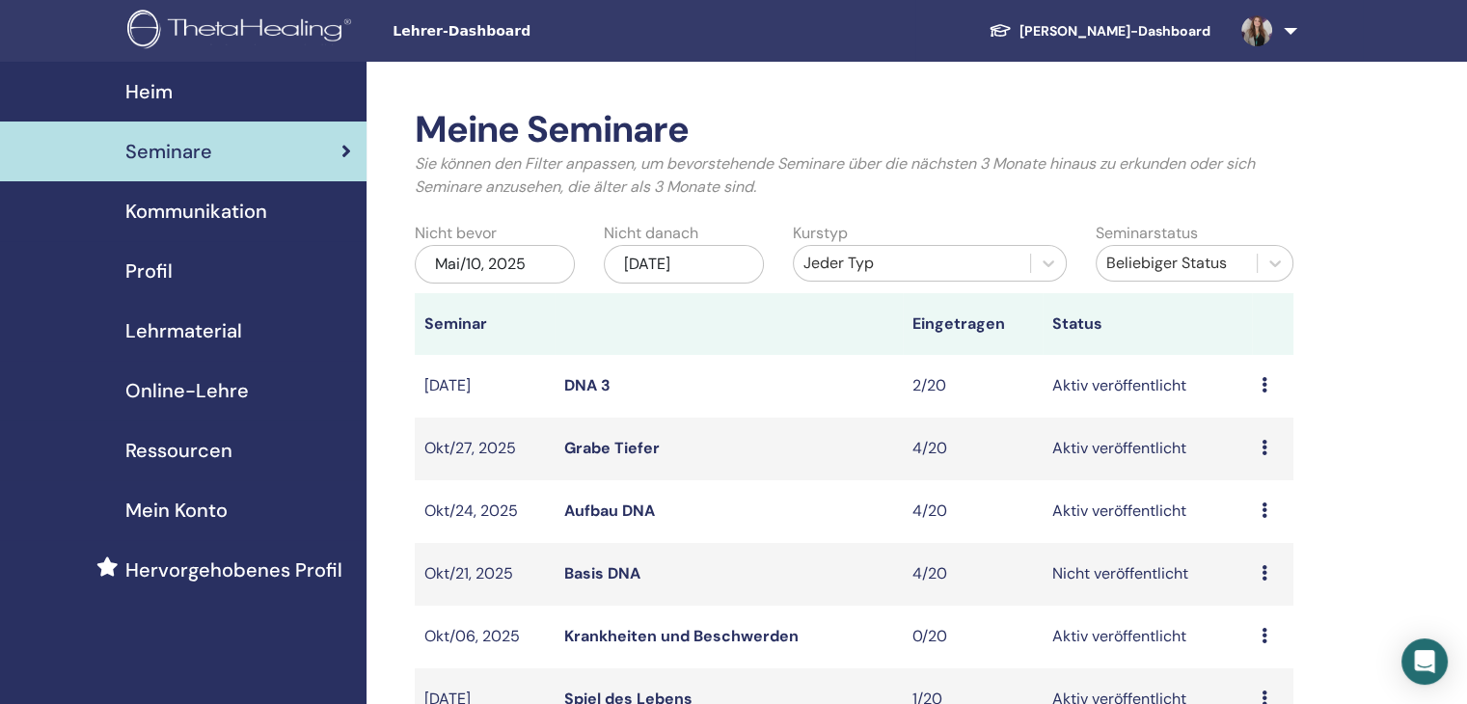
click at [601, 576] on link "Basis DNA" at bounding box center [602, 573] width 76 height 20
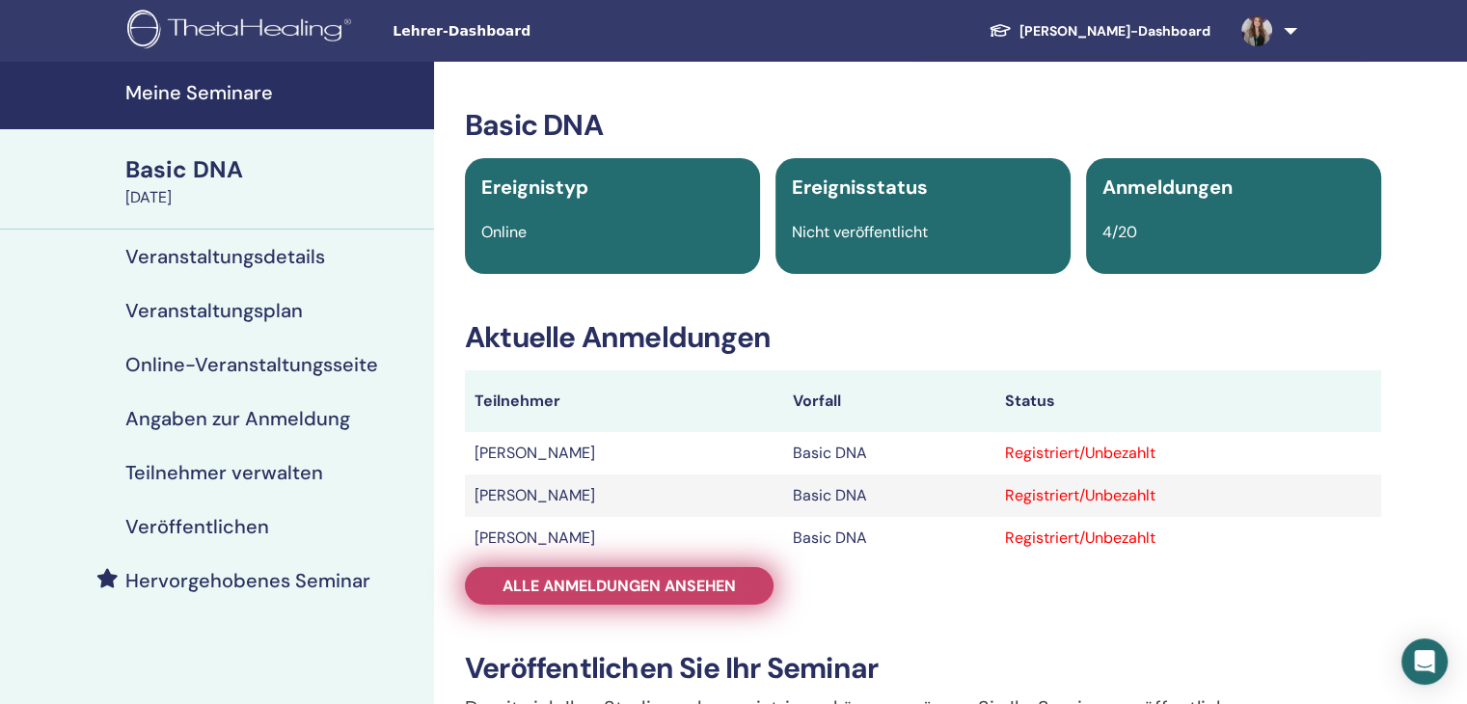
click at [606, 592] on span "Alle Anmeldungen ansehen" at bounding box center [618, 586] width 233 height 20
